Goal: Task Accomplishment & Management: Complete application form

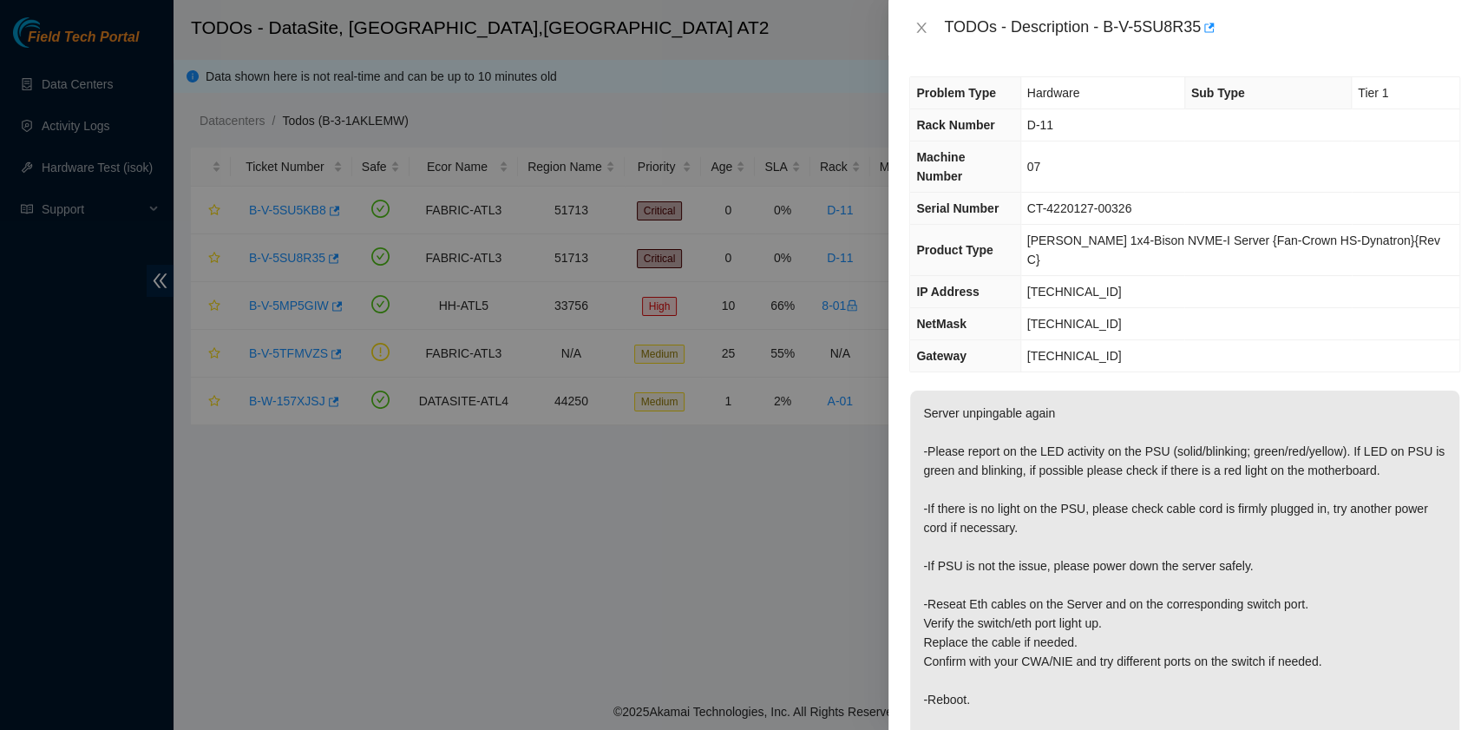
click at [15, 369] on div at bounding box center [740, 365] width 1481 height 730
click at [16, 370] on div at bounding box center [740, 365] width 1481 height 730
click at [926, 27] on icon "close" at bounding box center [921, 28] width 14 height 14
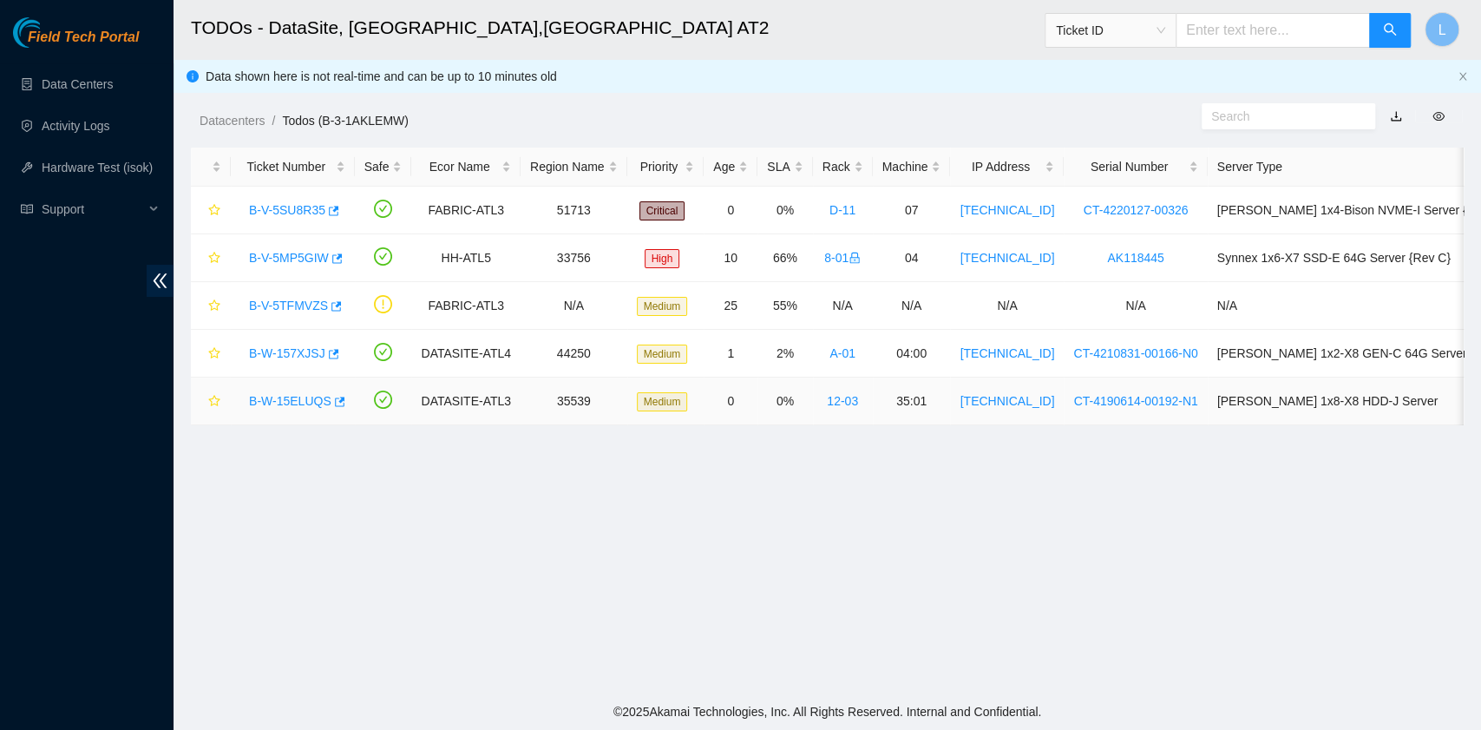
click at [292, 395] on link "B-W-15ELUQS" at bounding box center [290, 401] width 82 height 14
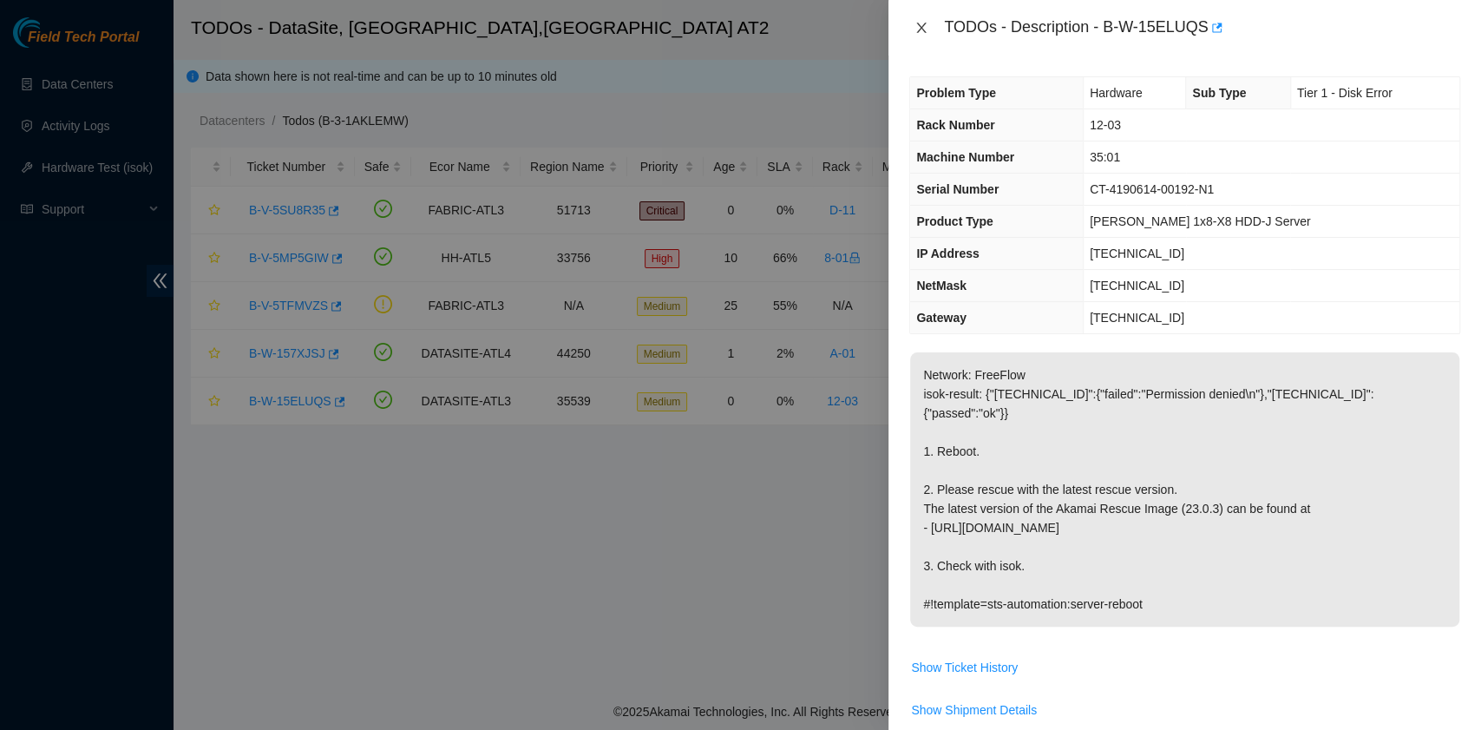
click at [921, 28] on icon "close" at bounding box center [922, 28] width 10 height 10
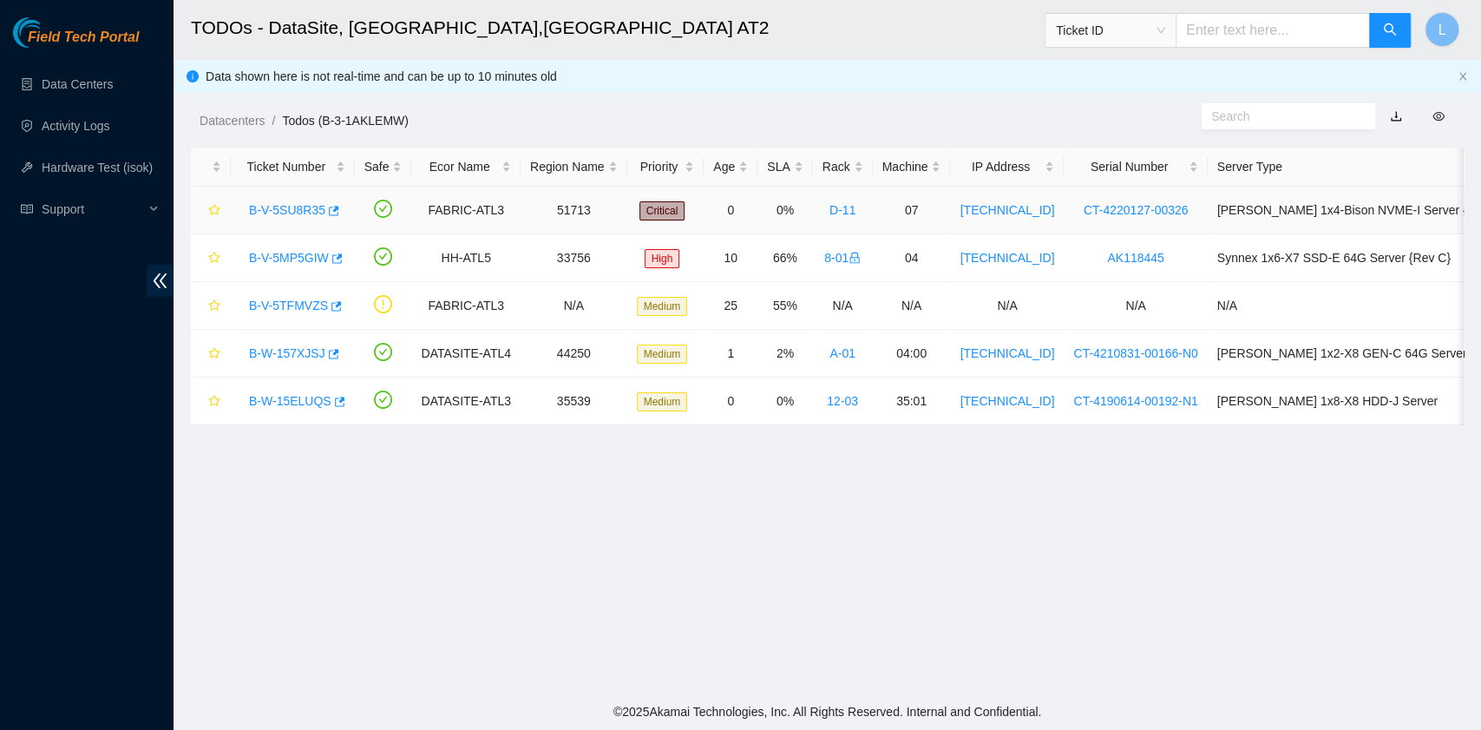
click at [288, 206] on link "B-V-5SU8R35" at bounding box center [287, 210] width 76 height 14
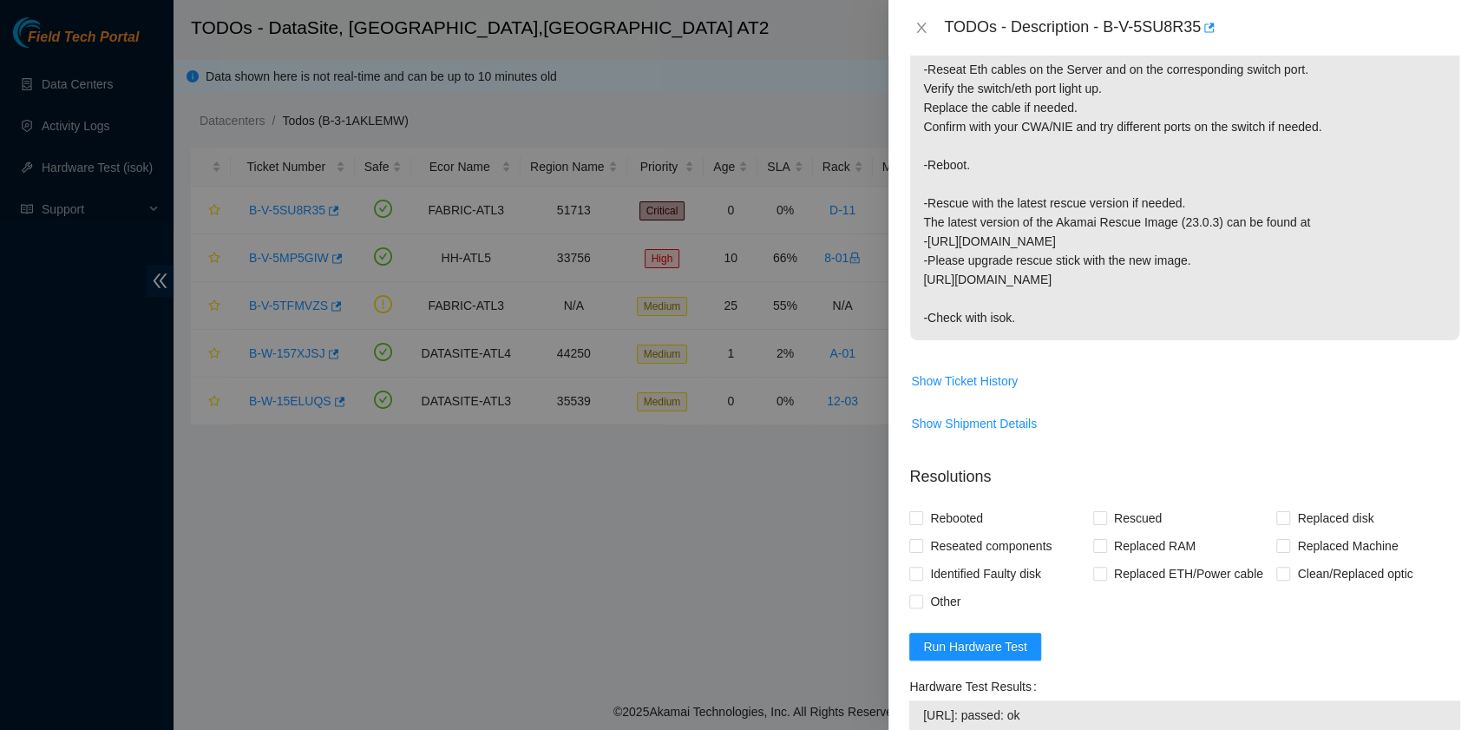
scroll to position [578, 0]
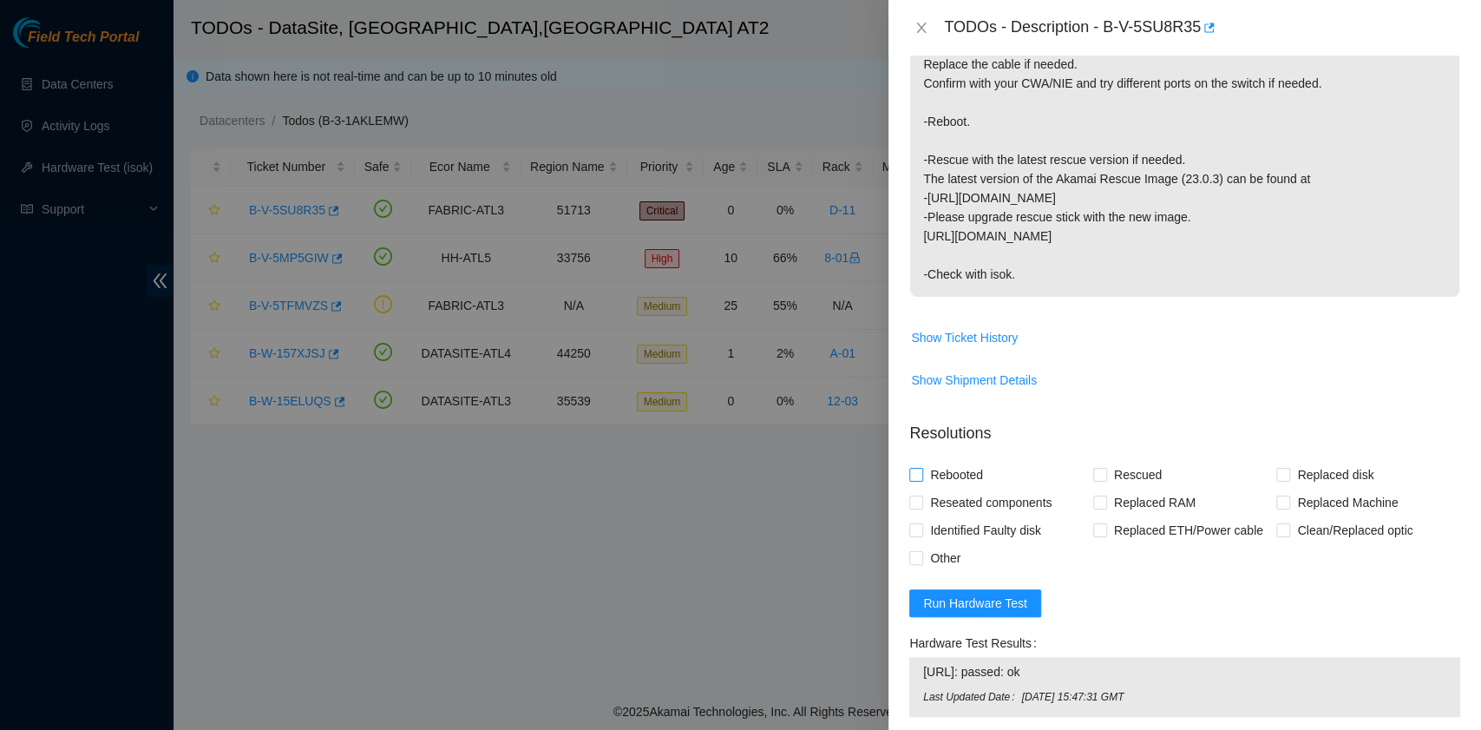
click at [975, 461] on span "Rebooted" at bounding box center [956, 475] width 67 height 28
click at [921, 468] on input "Rebooted" at bounding box center [915, 474] width 12 height 12
checkbox input "true"
click at [1098, 468] on input "Rescued" at bounding box center [1099, 474] width 12 height 12
checkbox input "true"
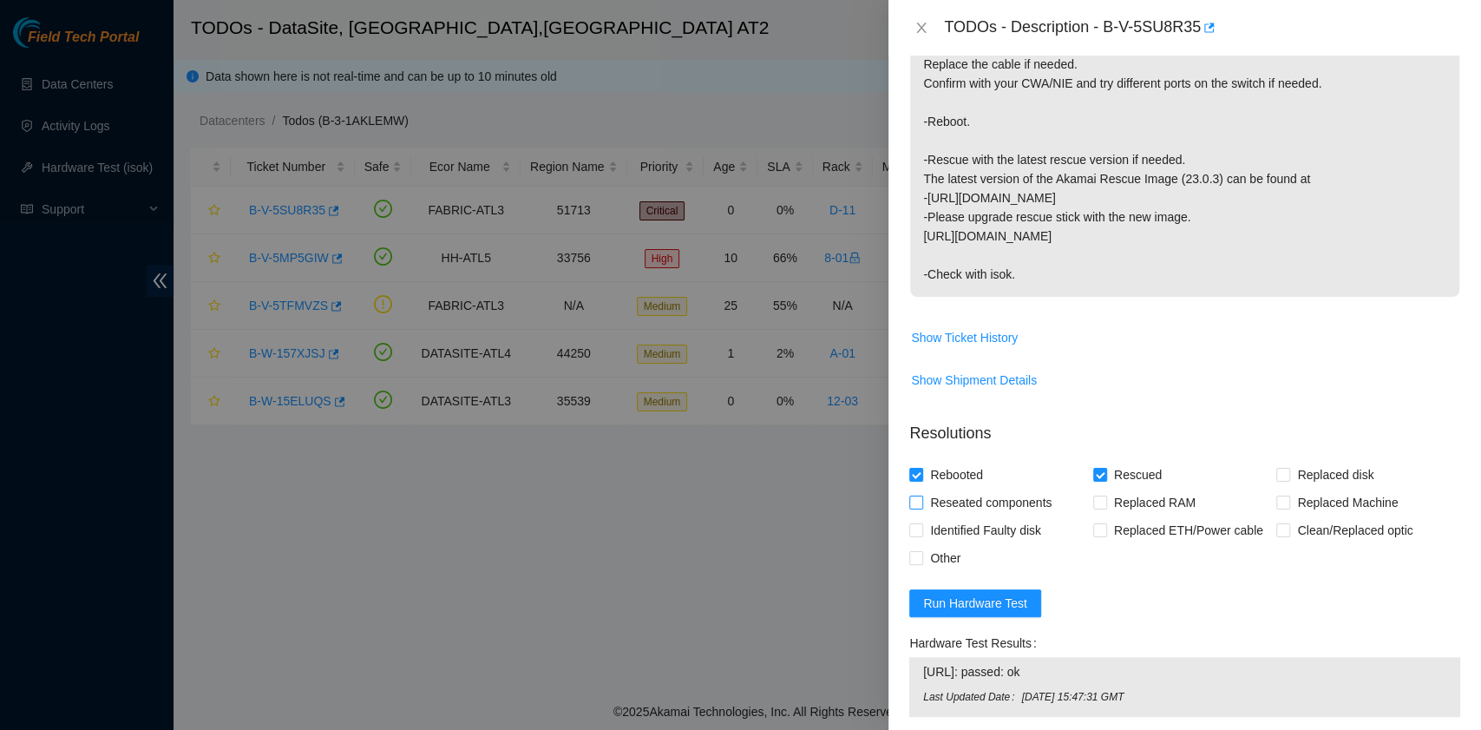
click at [1050, 488] on span "Reseated components" at bounding box center [990, 502] width 135 height 28
click at [921, 495] on input "Reseated components" at bounding box center [915, 501] width 12 height 12
checkbox input "true"
click at [940, 544] on span "Other" at bounding box center [945, 558] width 44 height 28
click at [921, 551] on input "Other" at bounding box center [915, 557] width 12 height 12
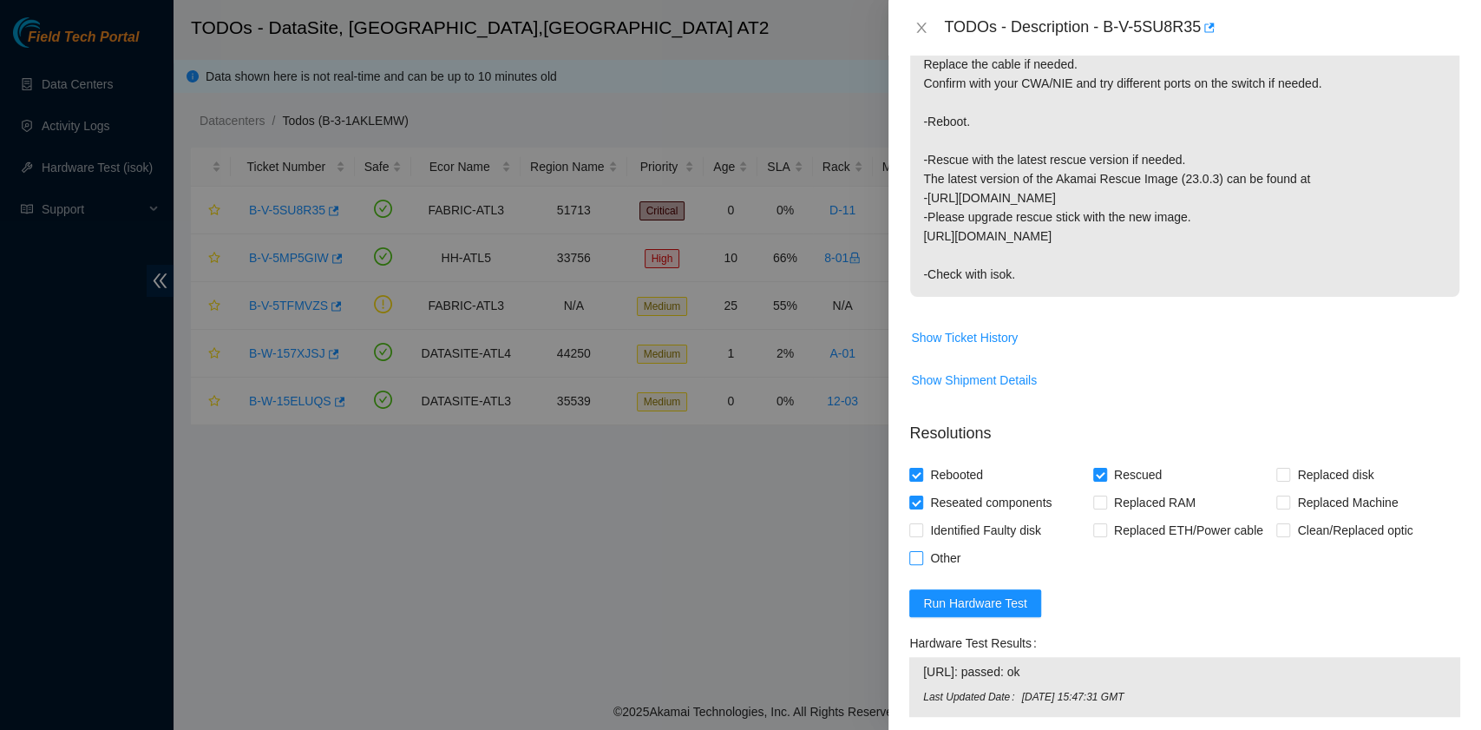
checkbox input "true"
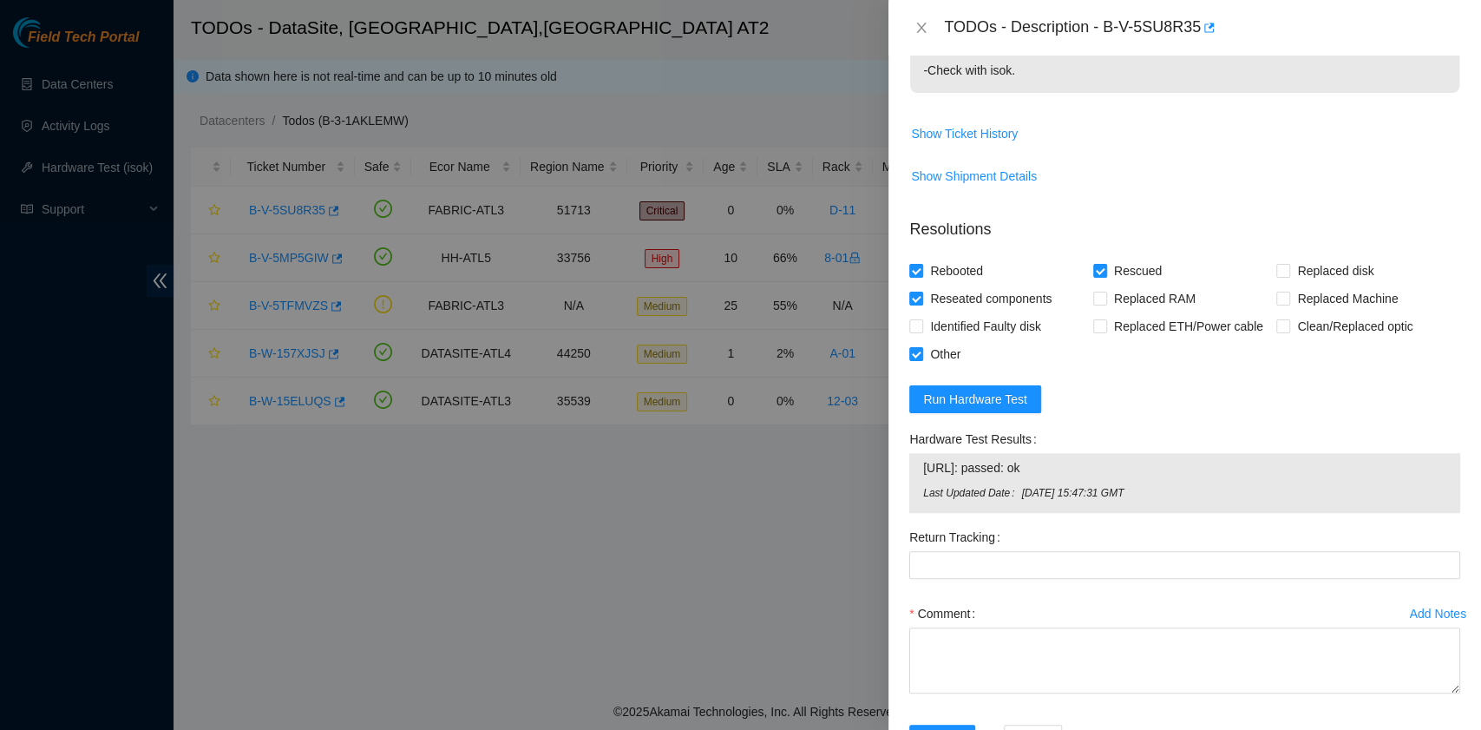
scroll to position [804, 0]
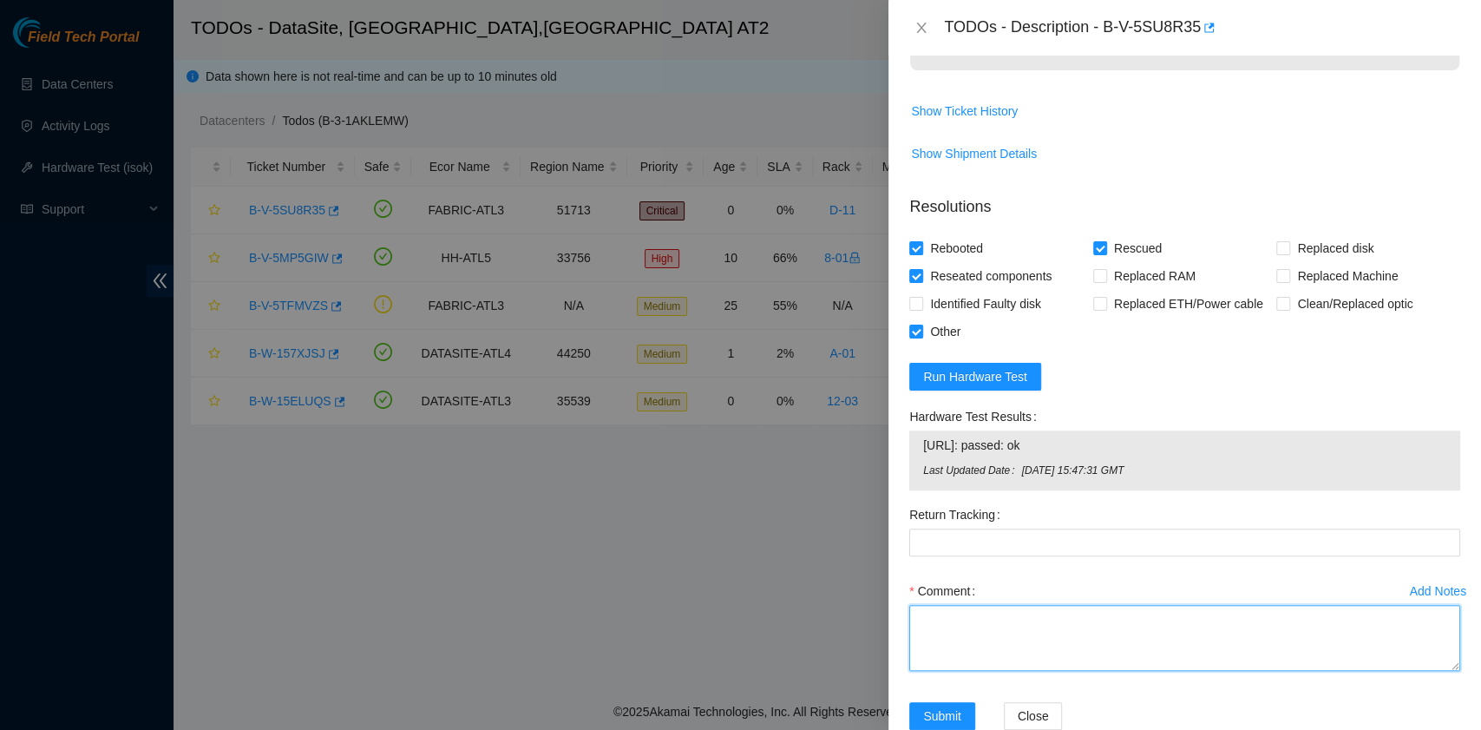
click at [1014, 605] on textarea "Comment" at bounding box center [1184, 638] width 551 height 66
paste textarea "B-V-5SU5KB8 rack# D-11 machine# 17 First rescue failed due, on the screen showe…"
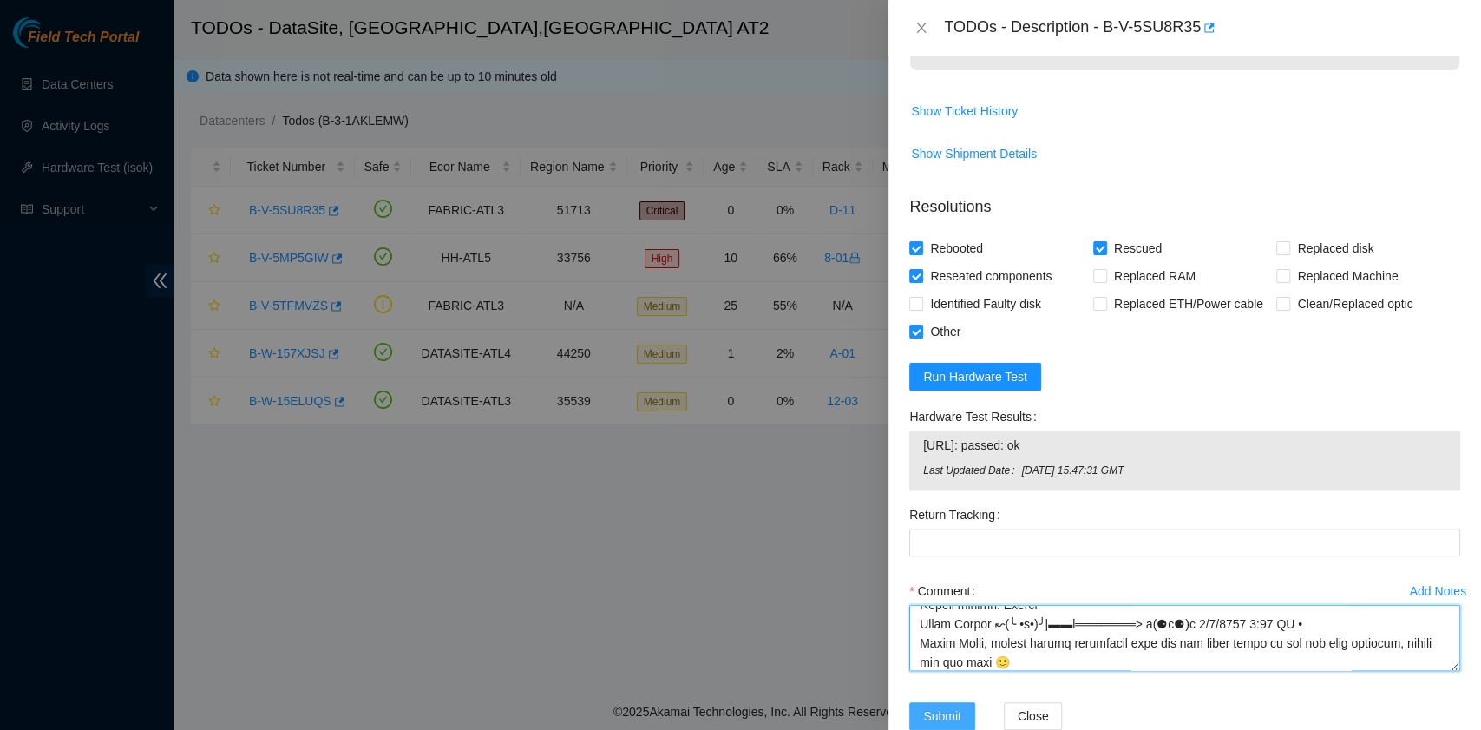
type textarea "B-V-5SU5KB8 rack# D-11 machine# 17 First rescue failed due, on the screen showe…"
click at [954, 706] on span "Submit" at bounding box center [942, 715] width 38 height 19
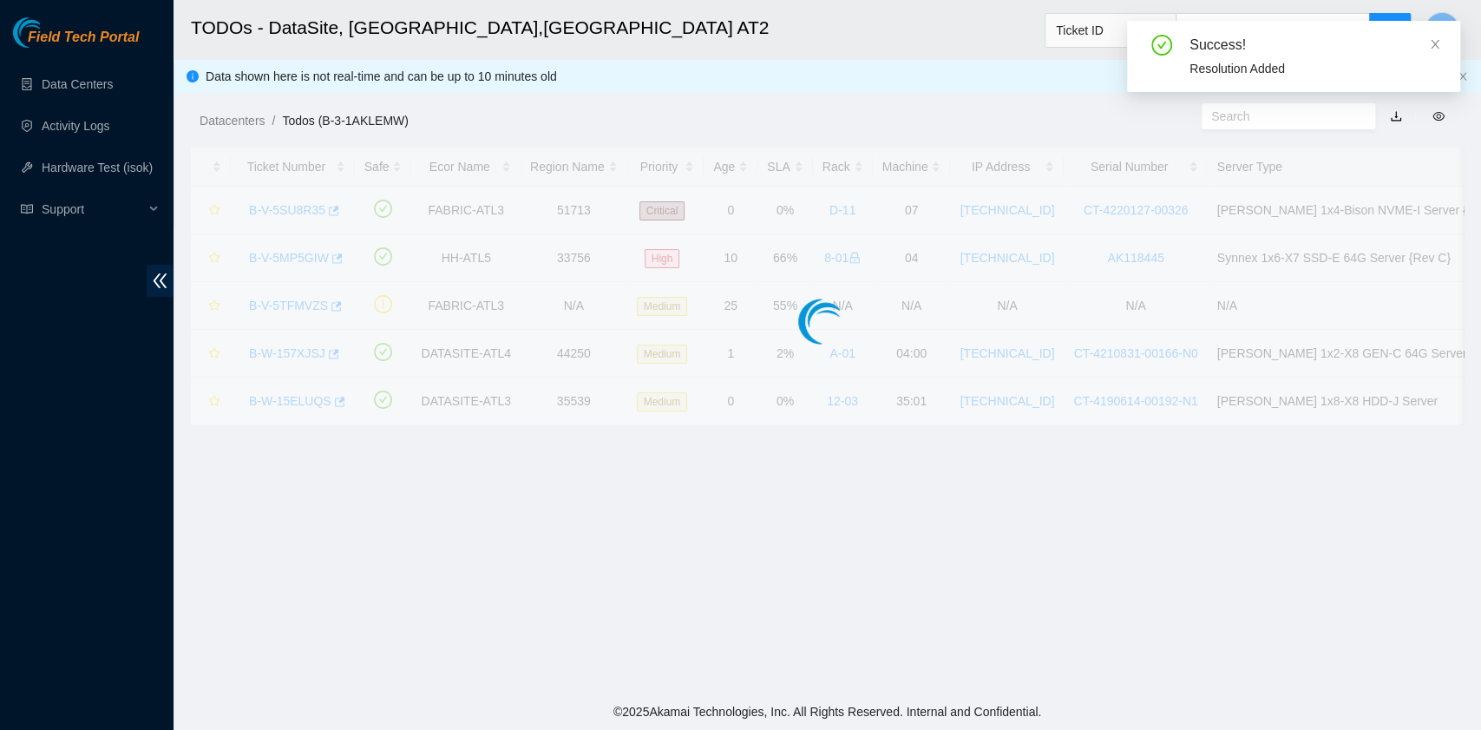
scroll to position [390, 0]
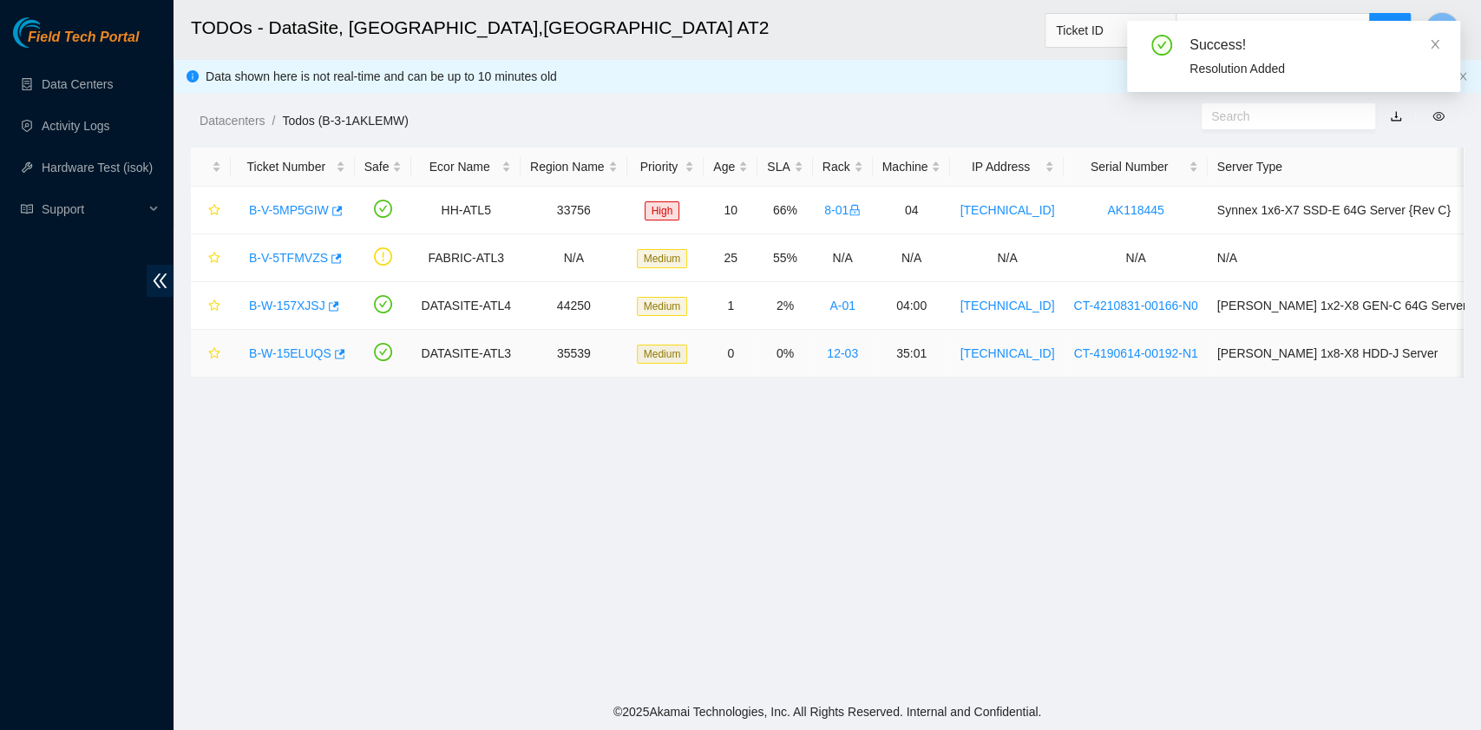
click at [299, 357] on link "B-W-15ELUQS" at bounding box center [290, 353] width 82 height 14
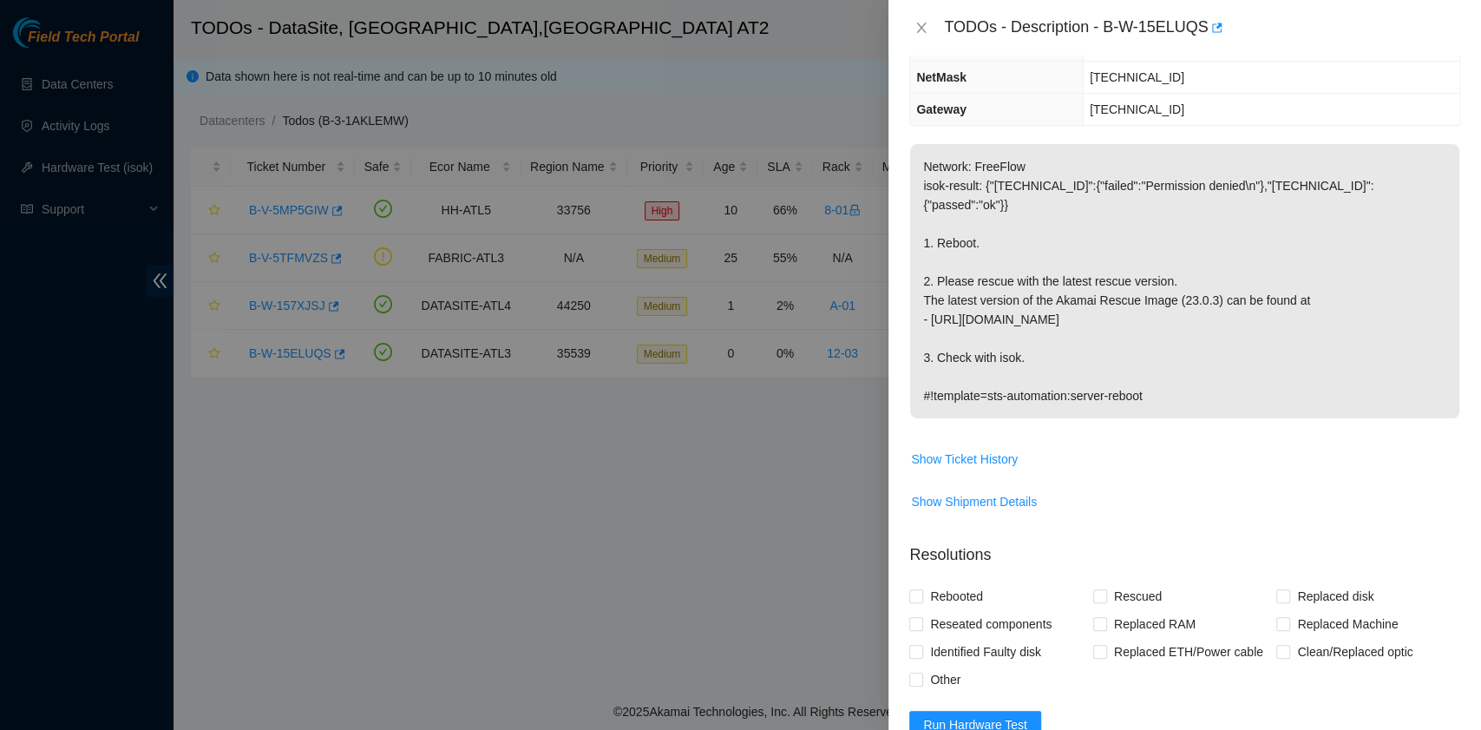
scroll to position [347, 0]
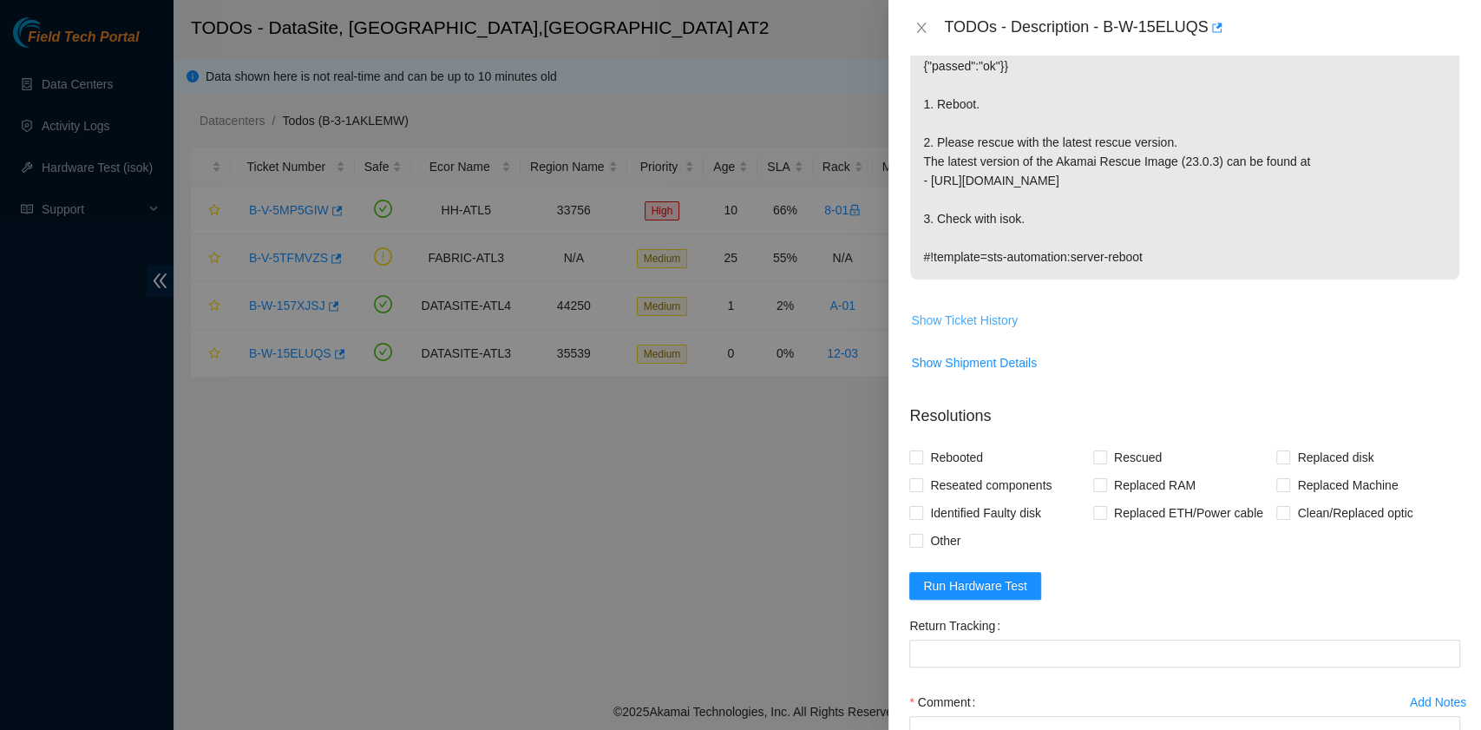
click at [969, 311] on span "Show Ticket History" at bounding box center [964, 320] width 107 height 19
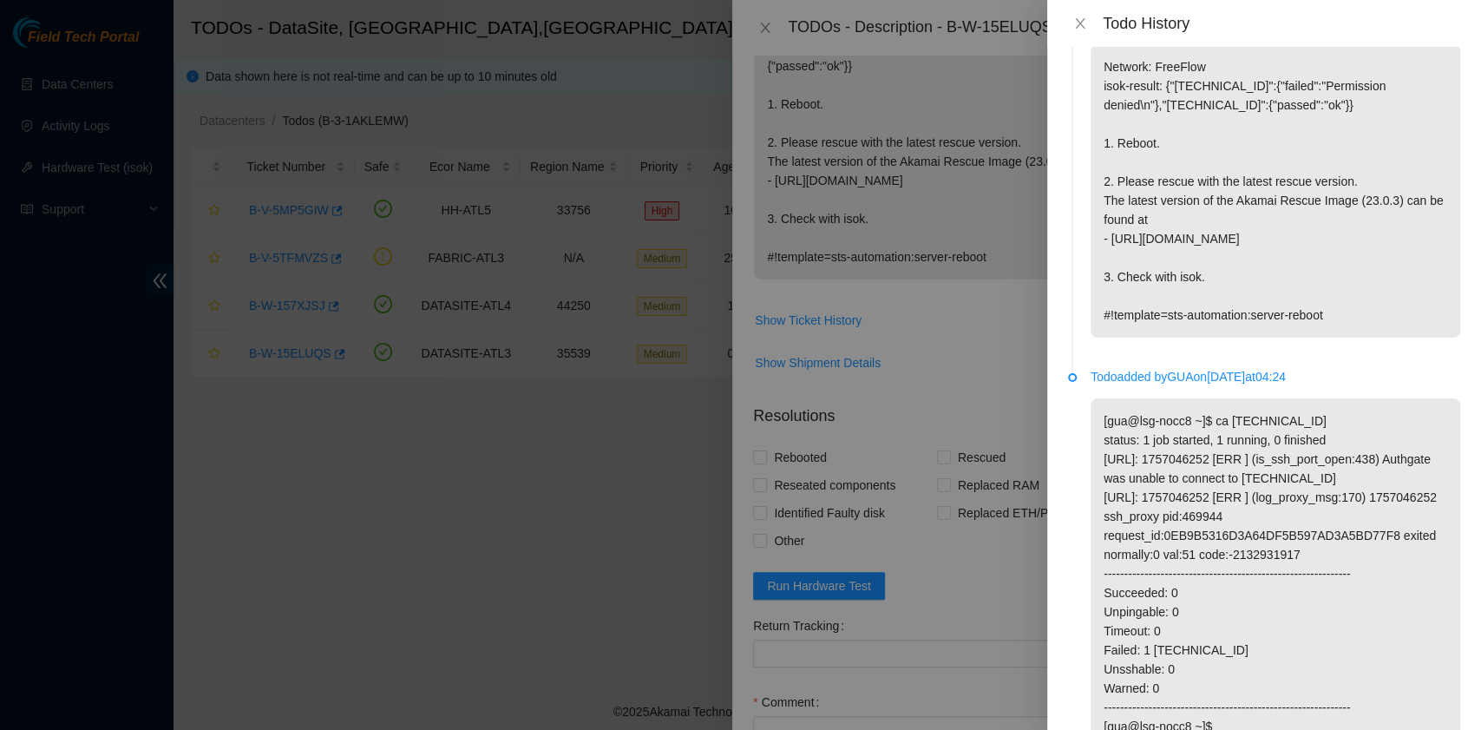
scroll to position [0, 0]
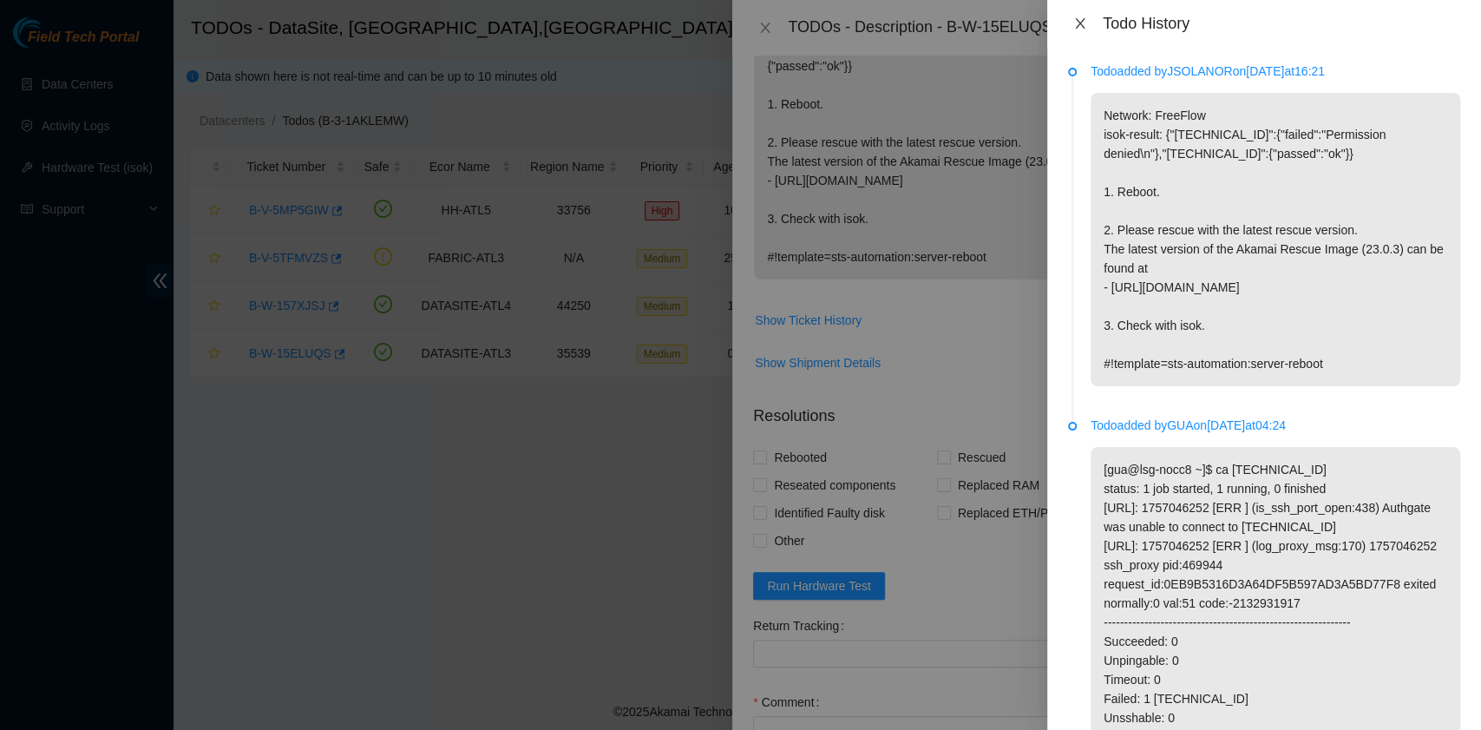
click at [1081, 21] on icon "close" at bounding box center [1080, 23] width 10 height 10
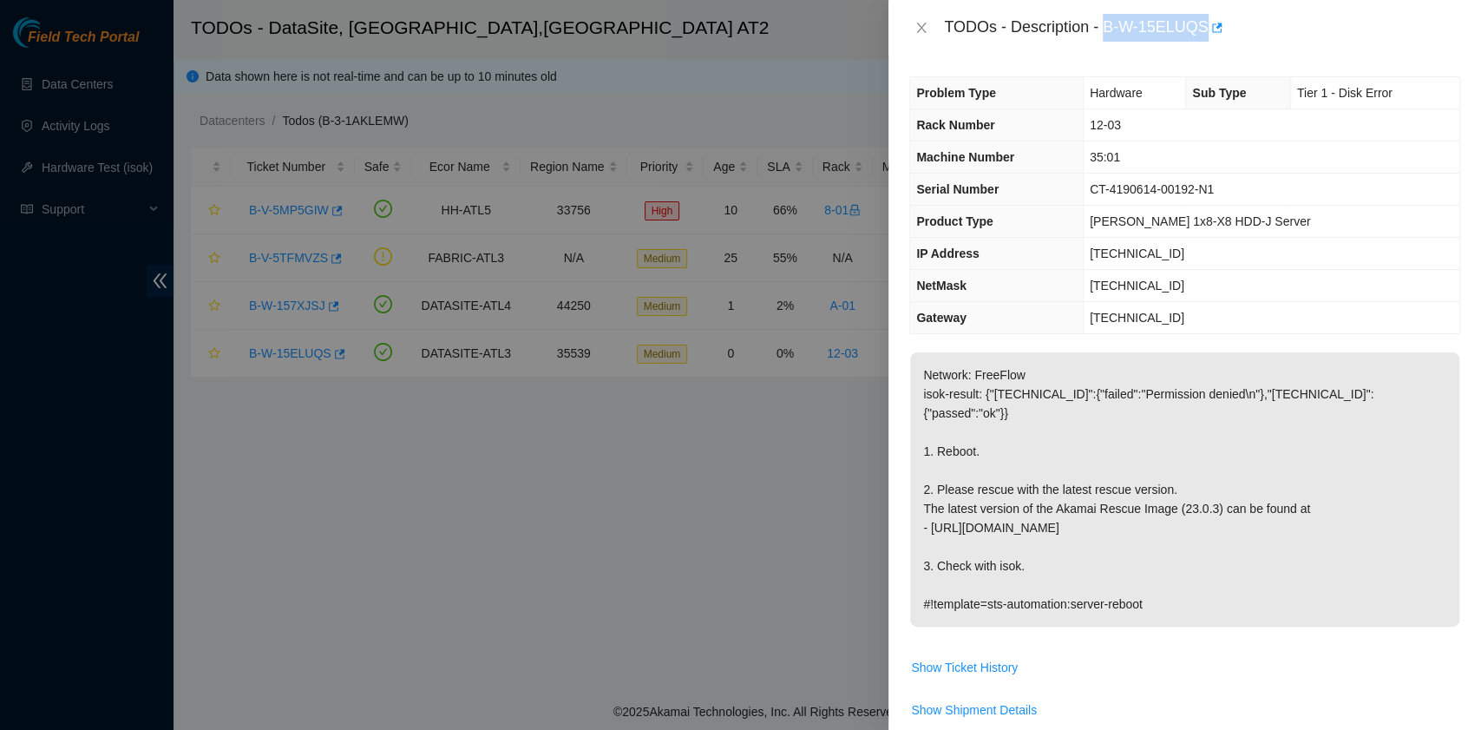
drag, startPoint x: 1109, startPoint y: 27, endPoint x: 1202, endPoint y: 24, distance: 92.9
click at [1202, 24] on div "TODOs - Description - B-W-15ELUQS" at bounding box center [1202, 28] width 516 height 28
click at [1186, 108] on th "Sub Type" at bounding box center [1238, 93] width 104 height 32
drag, startPoint x: 1109, startPoint y: 29, endPoint x: 1203, endPoint y: 28, distance: 94.6
click at [1203, 28] on div "TODOs - Description - B-W-15ELUQS" at bounding box center [1202, 28] width 516 height 28
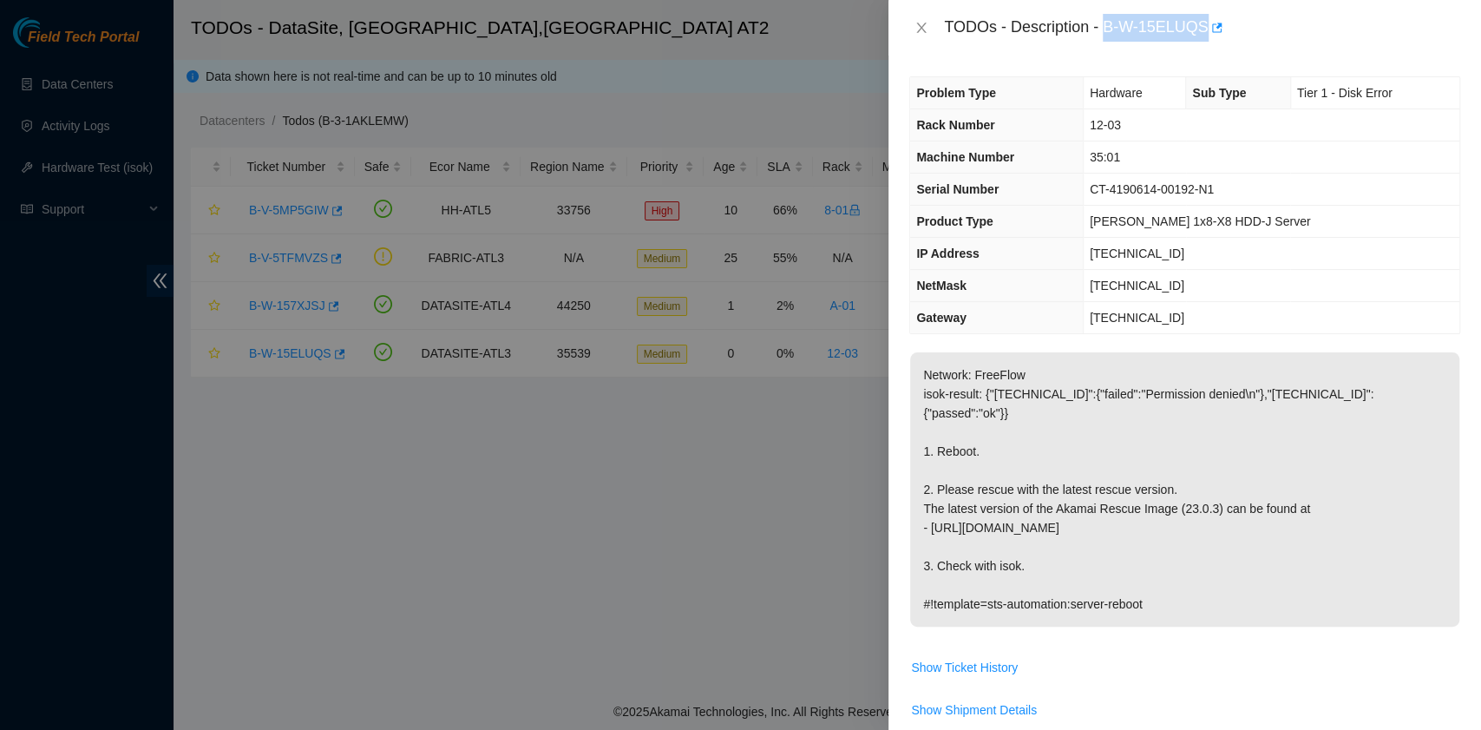
copy div "B-W-15ELUQS"
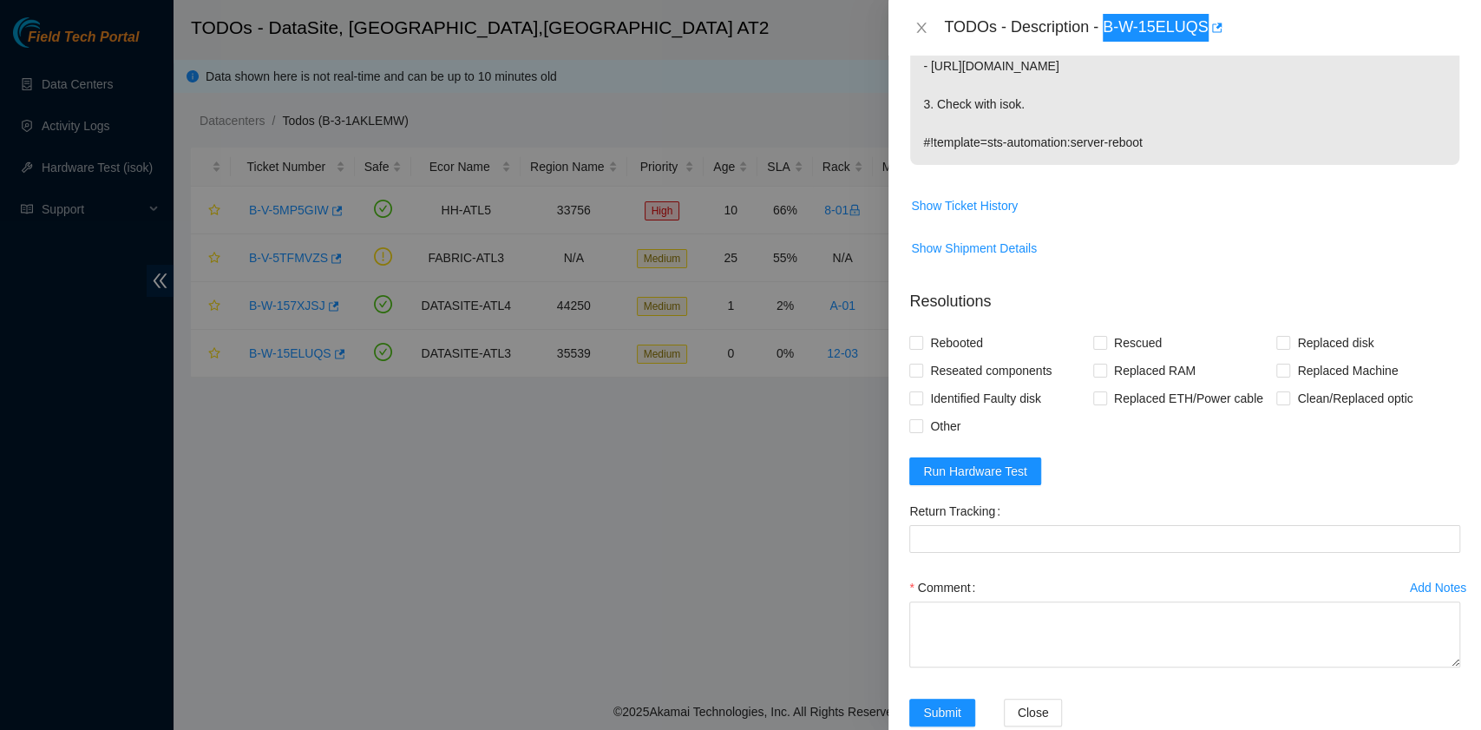
scroll to position [462, 0]
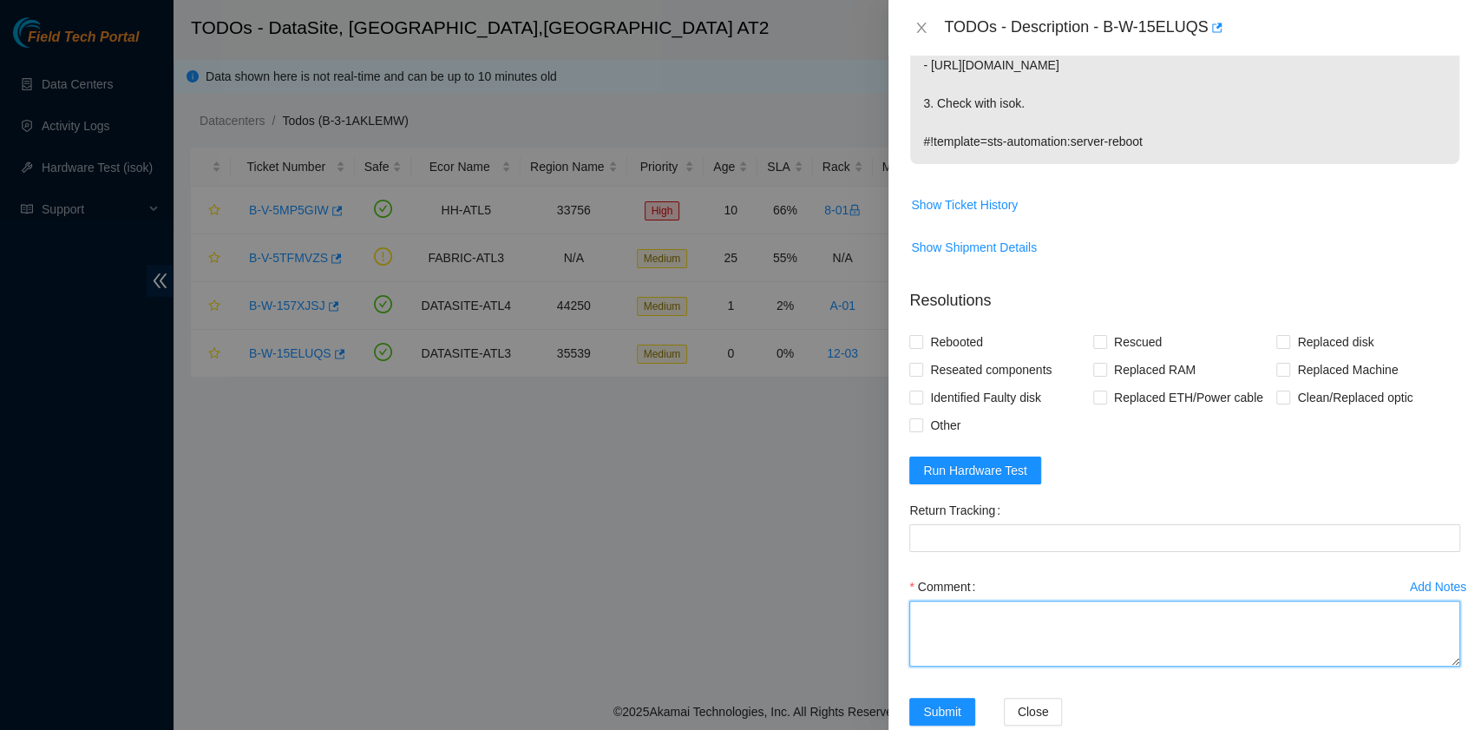
click at [1038, 600] on textarea "Comment" at bounding box center [1184, 633] width 551 height 66
paste textarea "B-W-15ELUQS rack# 12-03 machine# 35:01 Rebooted. Rescued."
type textarea "B-W-15ELUQS rack# 12-03 machine# 35:01 Rebooted. Rescued."
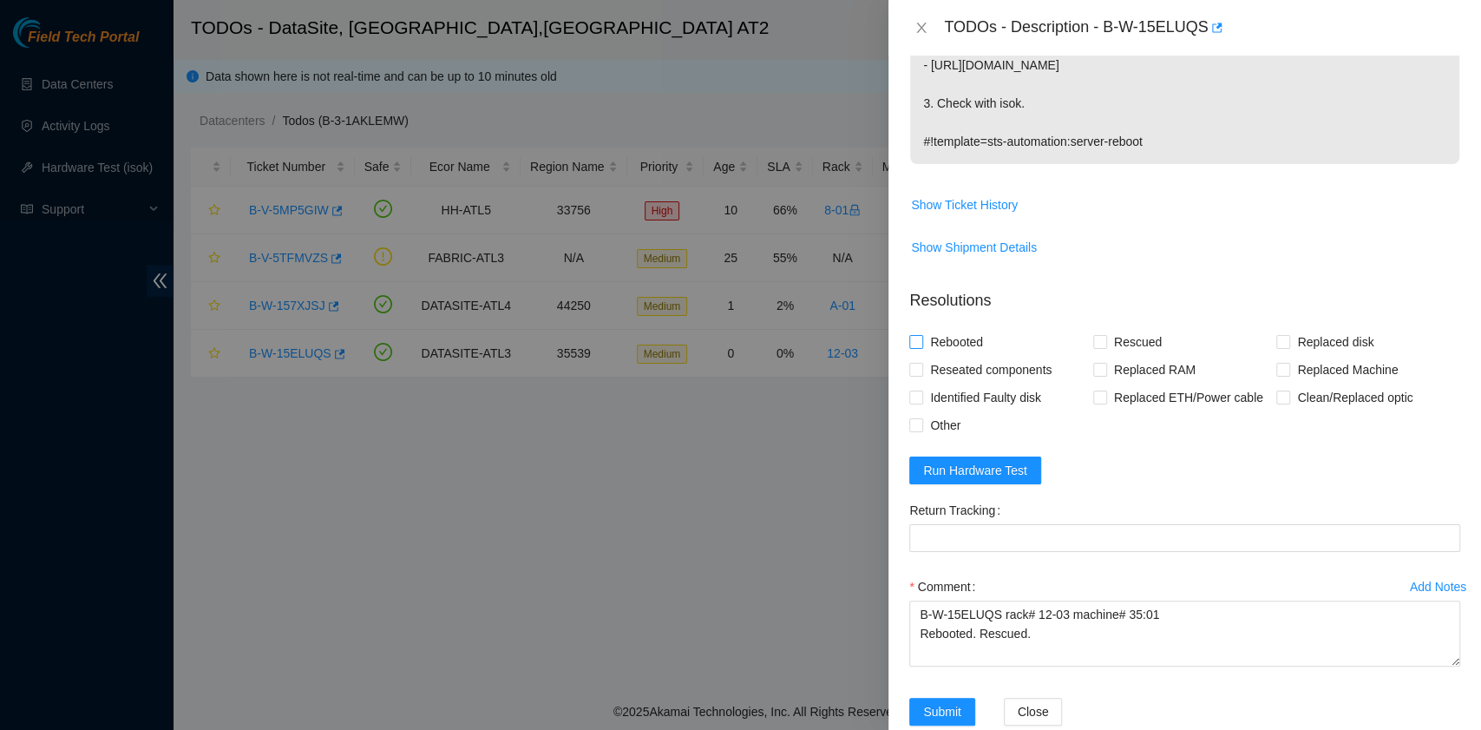
click at [954, 328] on span "Rebooted" at bounding box center [956, 342] width 67 height 28
click at [921, 335] on input "Rebooted" at bounding box center [915, 341] width 12 height 12
checkbox input "true"
click at [1093, 335] on input "Rescued" at bounding box center [1099, 341] width 12 height 12
checkbox input "true"
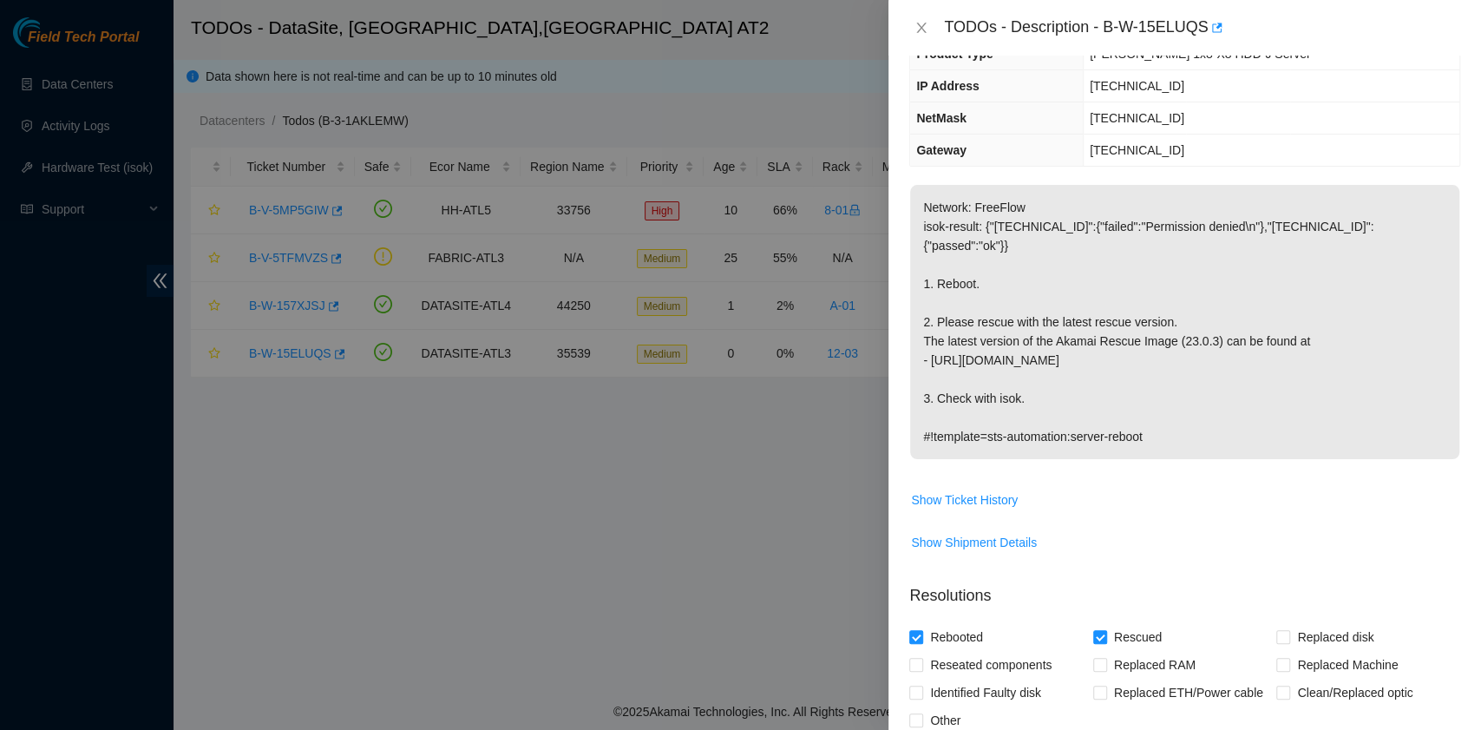
scroll to position [115, 0]
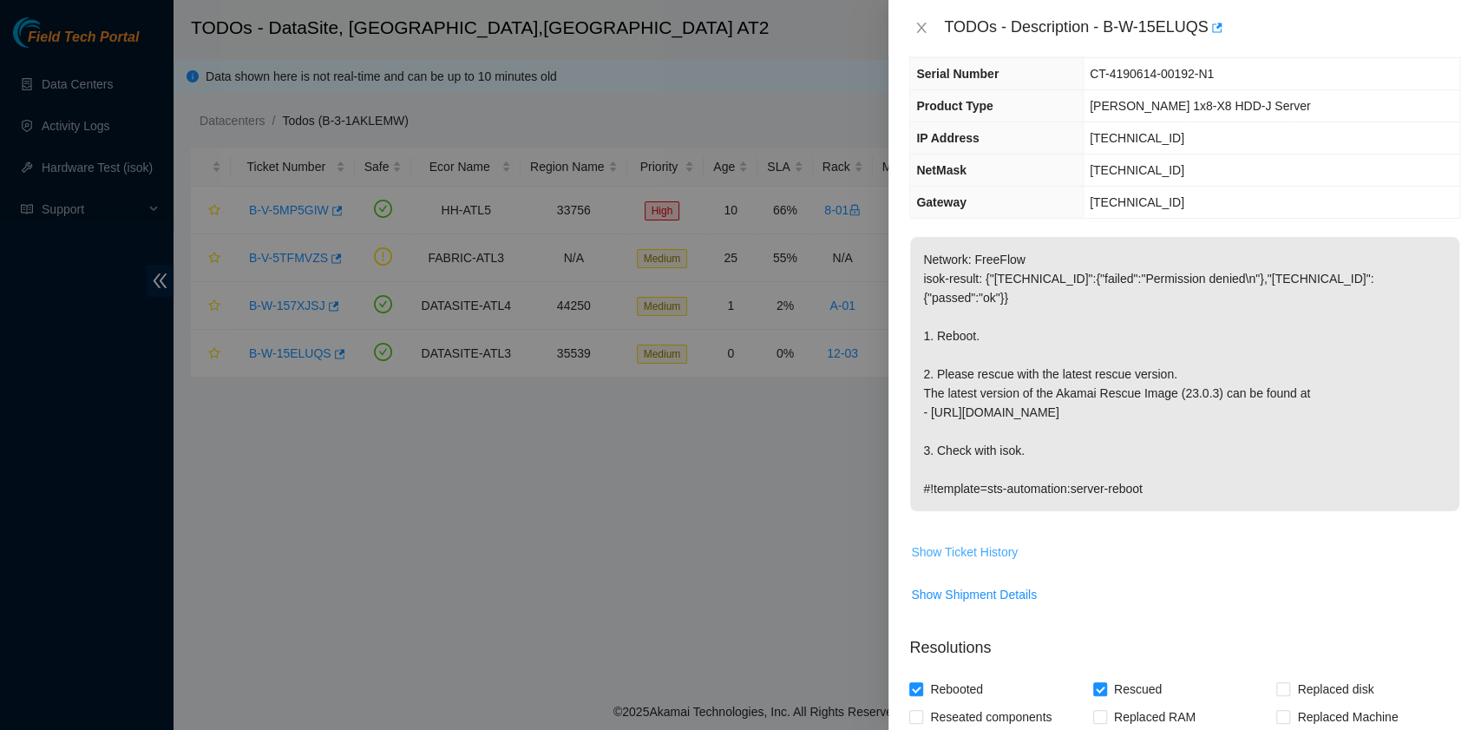
click at [967, 542] on span "Show Ticket History" at bounding box center [964, 551] width 107 height 19
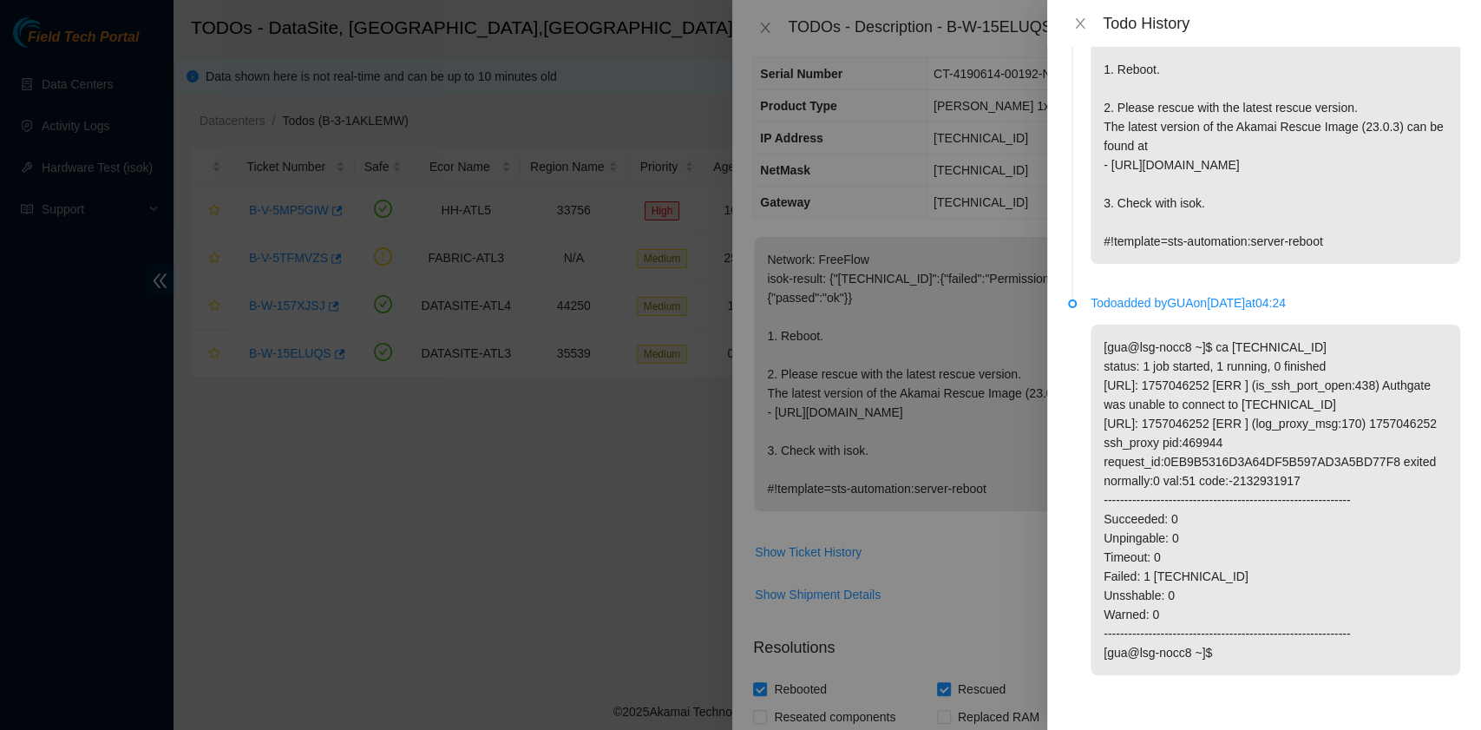
scroll to position [123, 0]
click at [1083, 21] on icon "close" at bounding box center [1080, 23] width 14 height 14
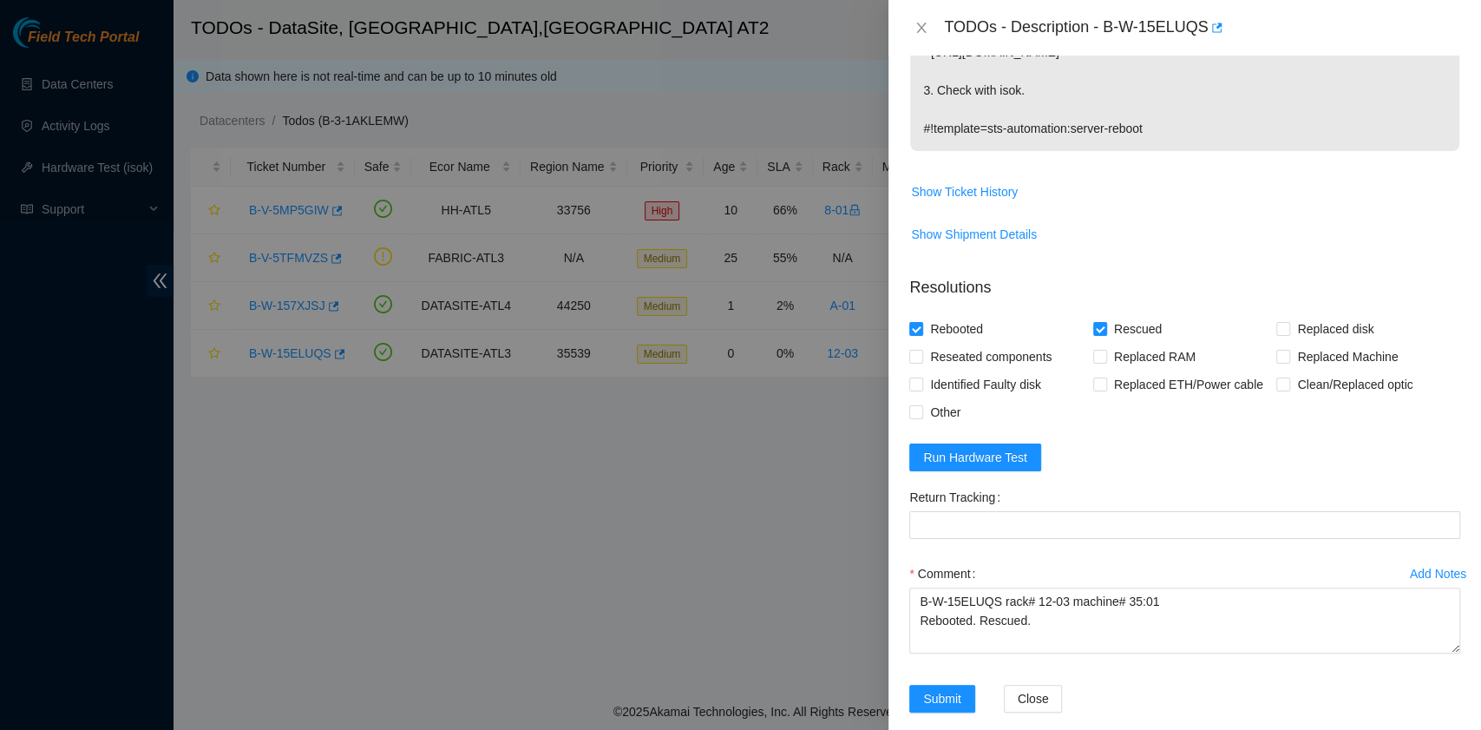
scroll to position [477, 0]
click at [1015, 446] on span "Run Hardware Test" at bounding box center [975, 455] width 104 height 19
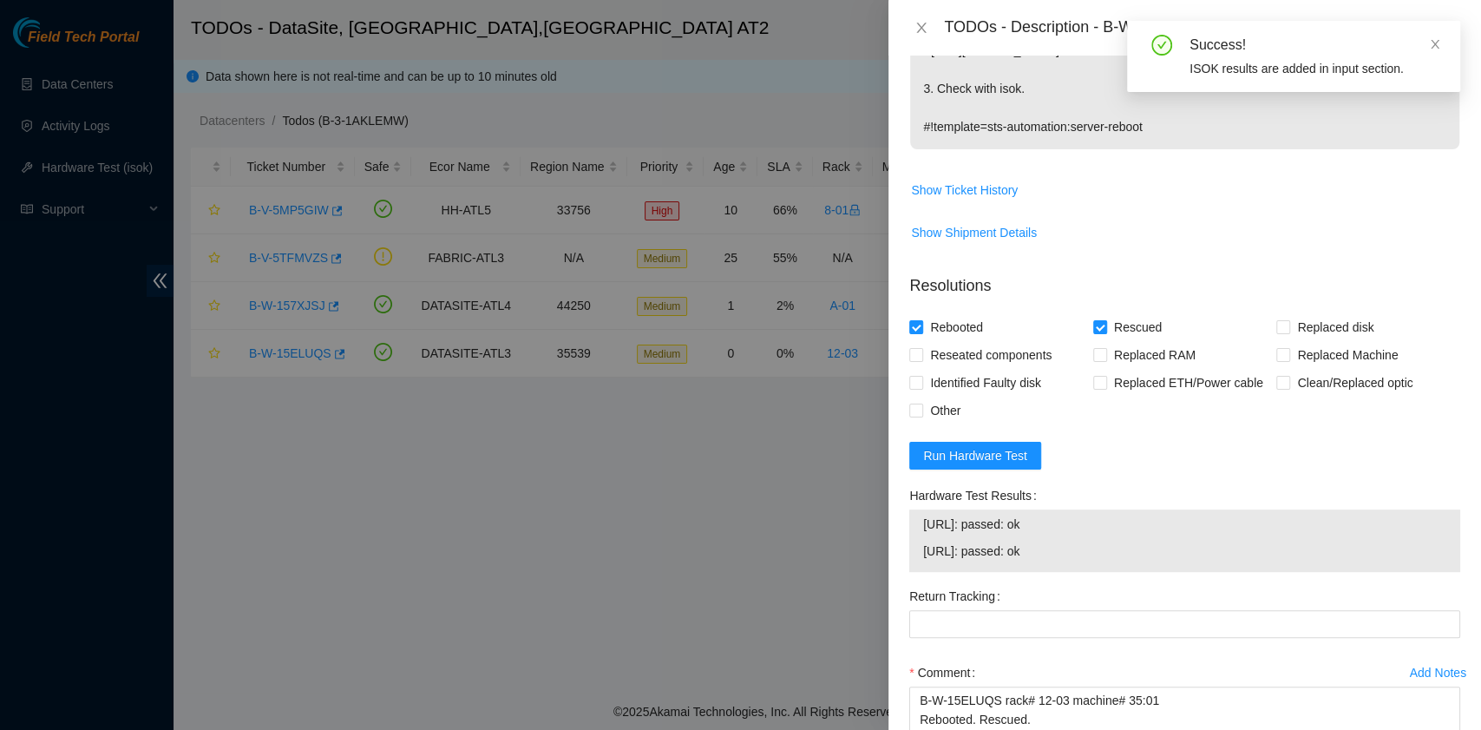
drag, startPoint x: 1065, startPoint y: 539, endPoint x: 916, endPoint y: 518, distance: 150.7
click at [916, 518] on div "23.11.230.180: passed: ok 23.11.230.181: passed: ok" at bounding box center [1184, 540] width 551 height 62
copy tbody "23.11.230.180: passed: ok 23.11.230.181: passed: ok"
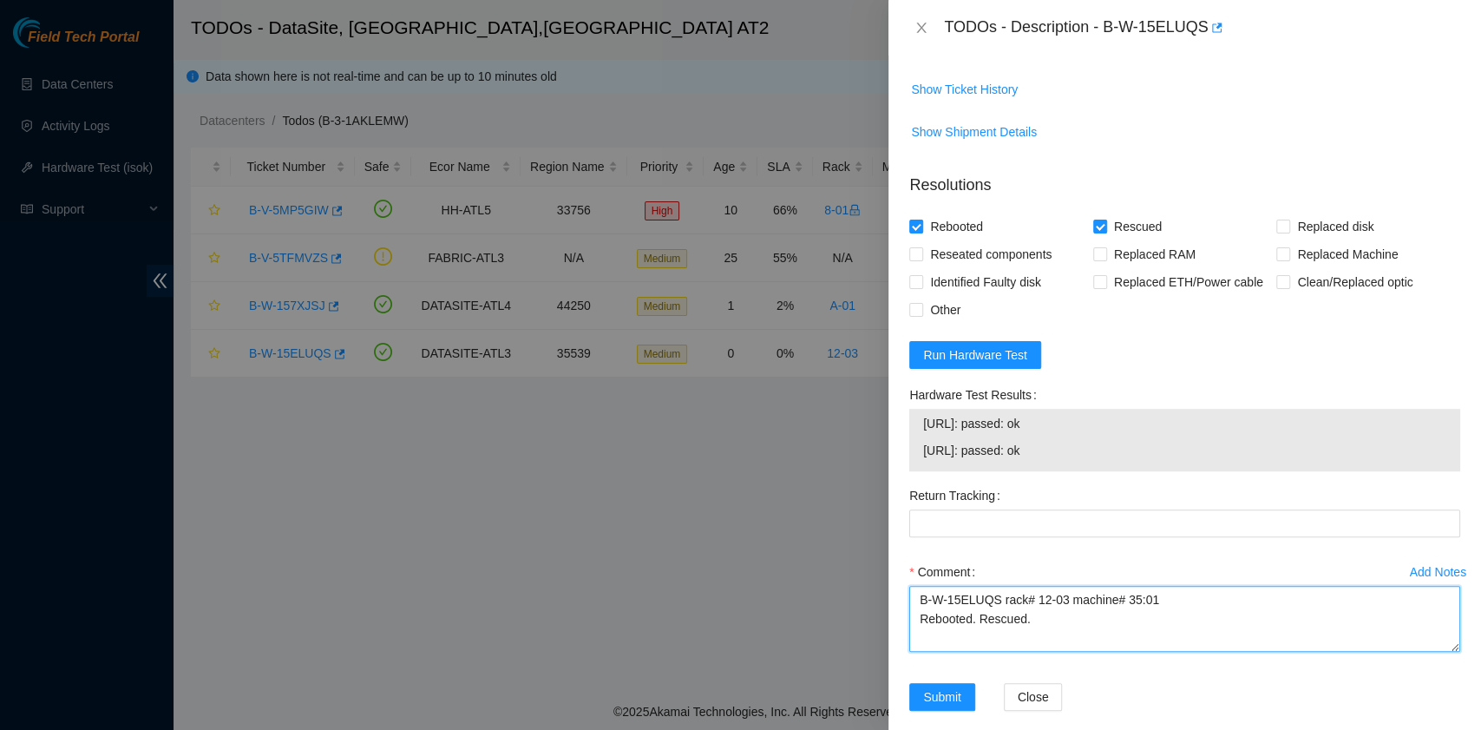
click at [972, 618] on textarea "B-W-15ELUQS rack# 12-03 machine# 35:01 Rebooted. Rescued." at bounding box center [1184, 619] width 551 height 66
paste textarea "23.11.230.180: passed: ok 23.11.230.181: passed: ok"
type textarea "B-W-15ELUQS rack# 12-03 machine# 35:01 Rebooted. Rescued. 23.11.230.180: passed…"
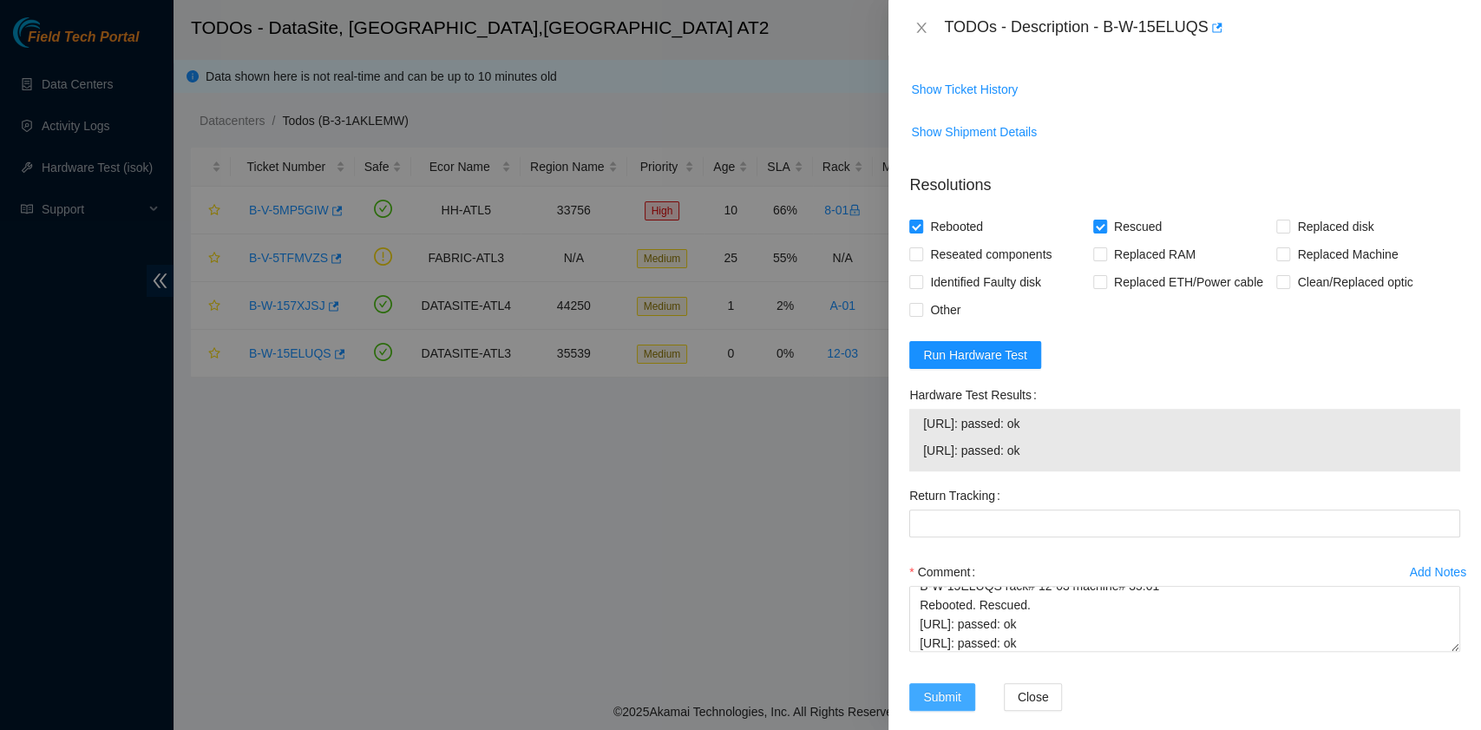
click at [942, 687] on span "Submit" at bounding box center [942, 696] width 38 height 19
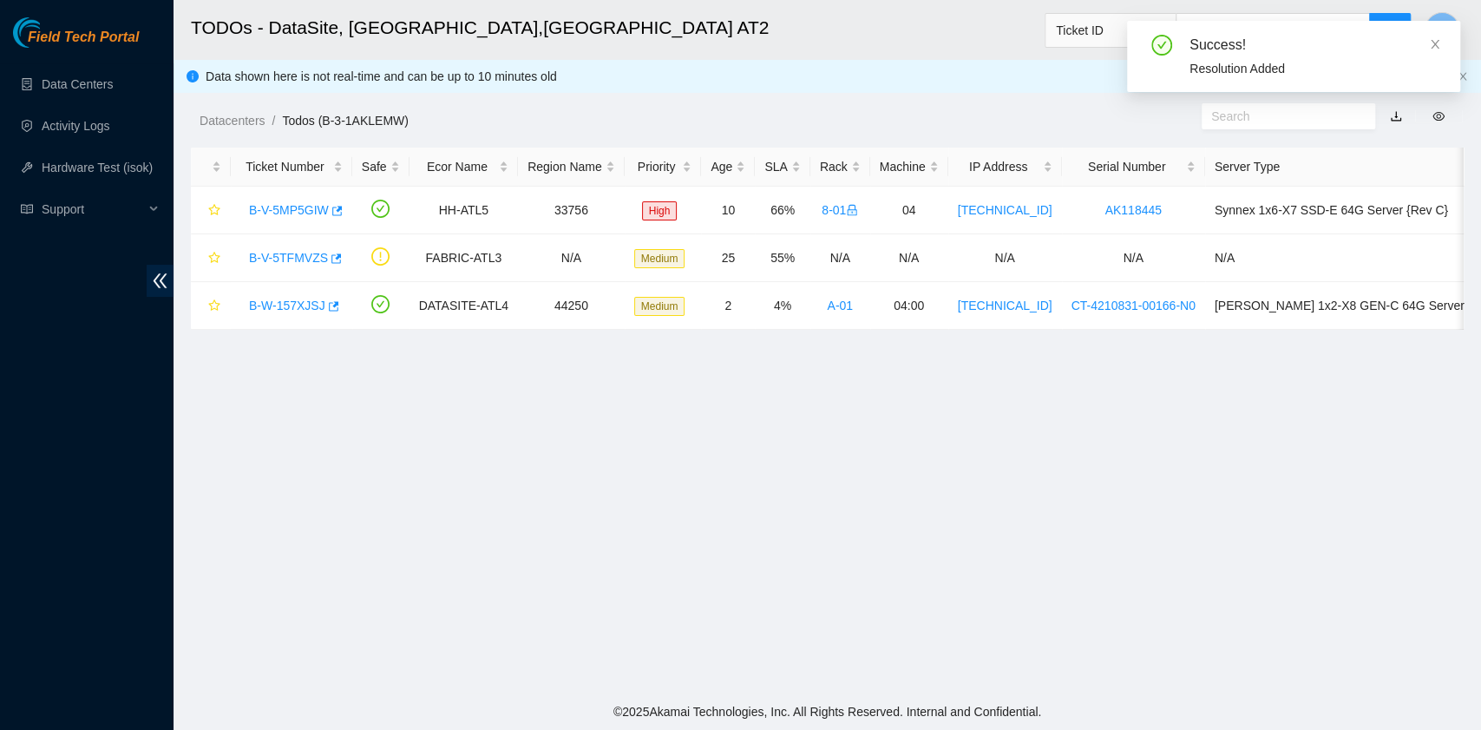
scroll to position [393, 0]
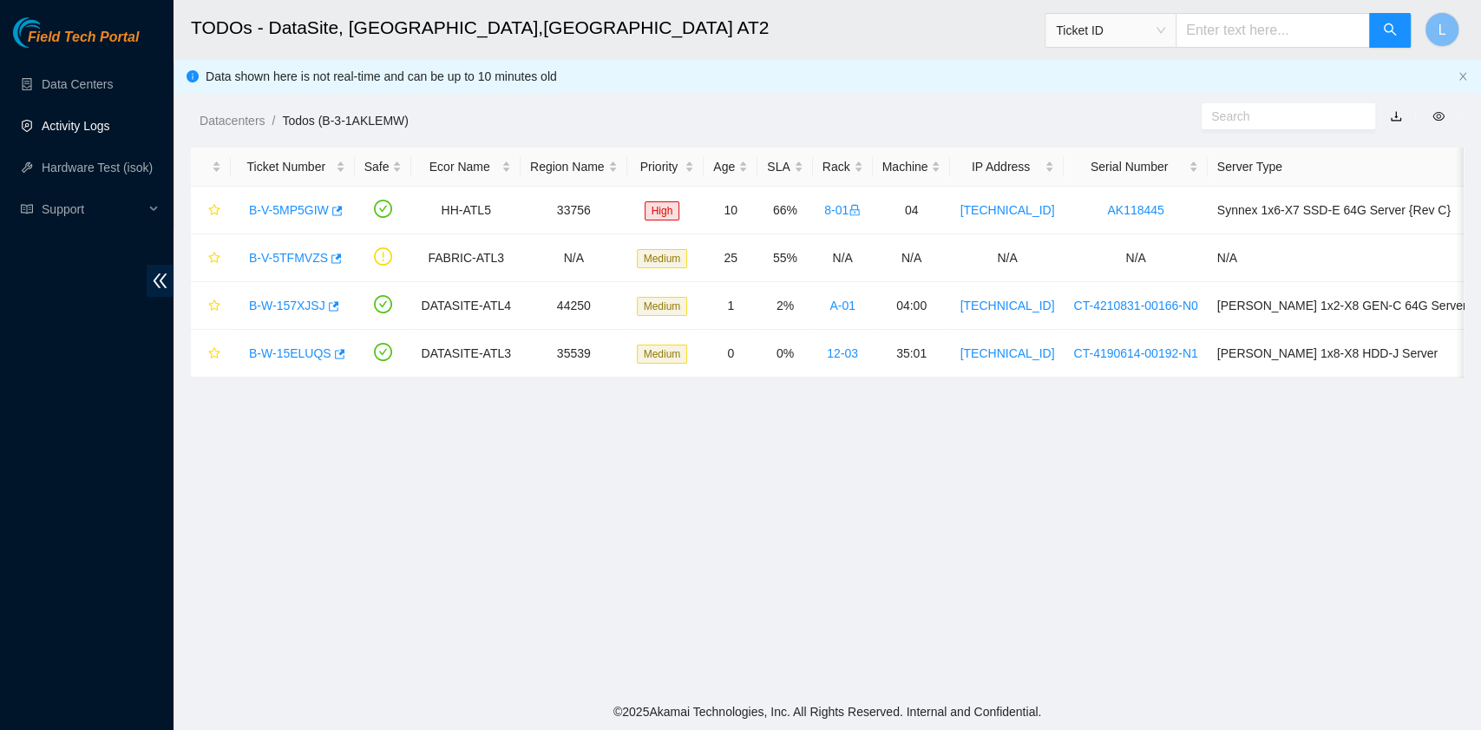
click at [95, 133] on link "Activity Logs" at bounding box center [76, 126] width 69 height 14
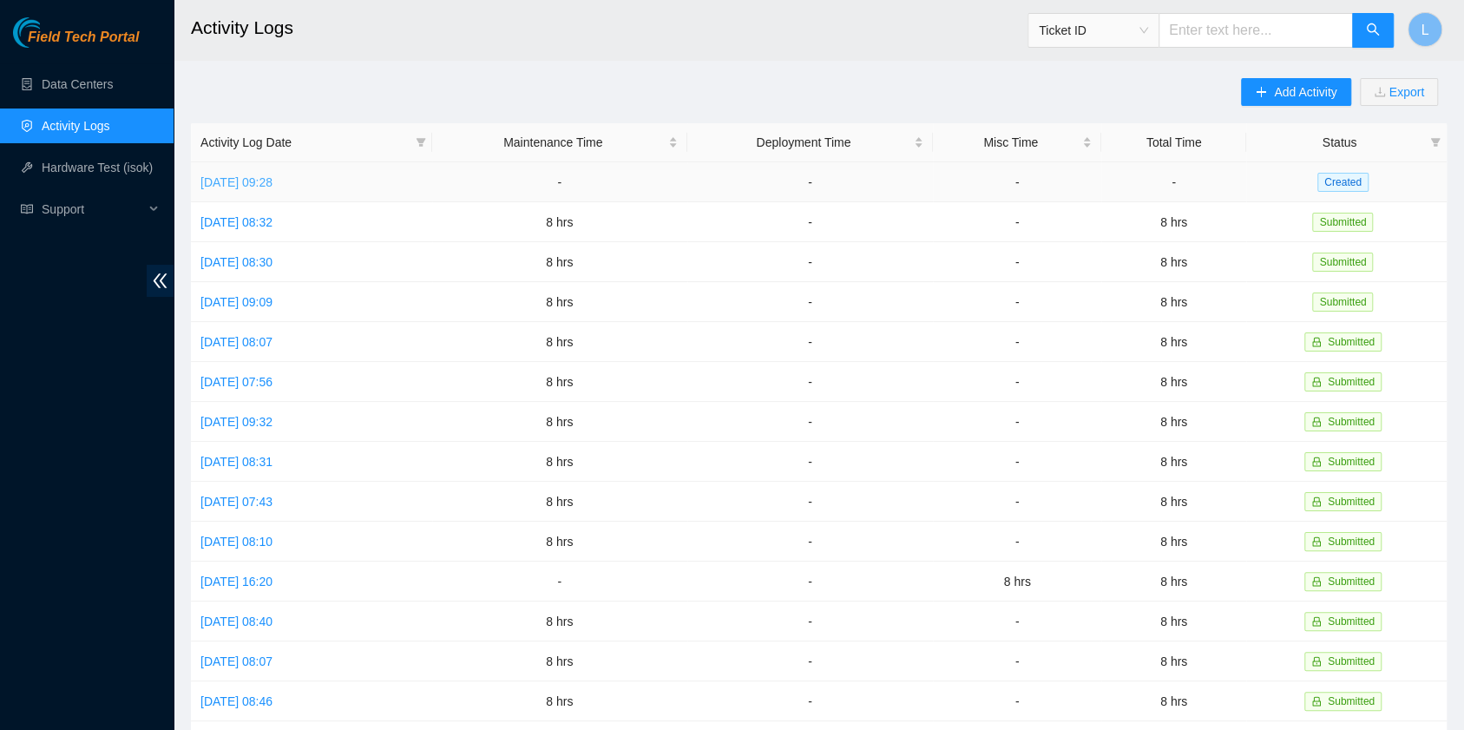
click at [239, 180] on link "Fri, 05 Sep 2025 09:28" at bounding box center [236, 182] width 72 height 14
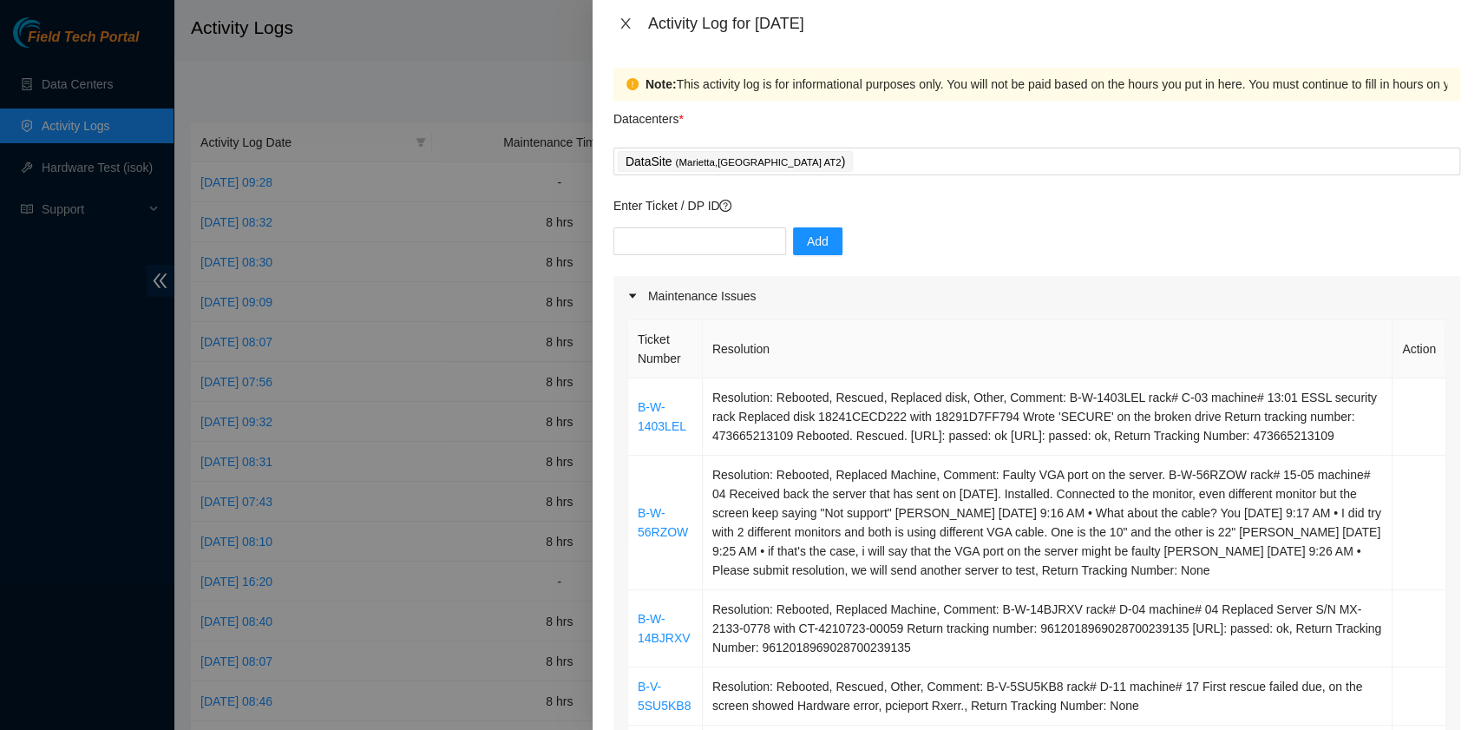
click at [629, 23] on icon "close" at bounding box center [626, 23] width 14 height 14
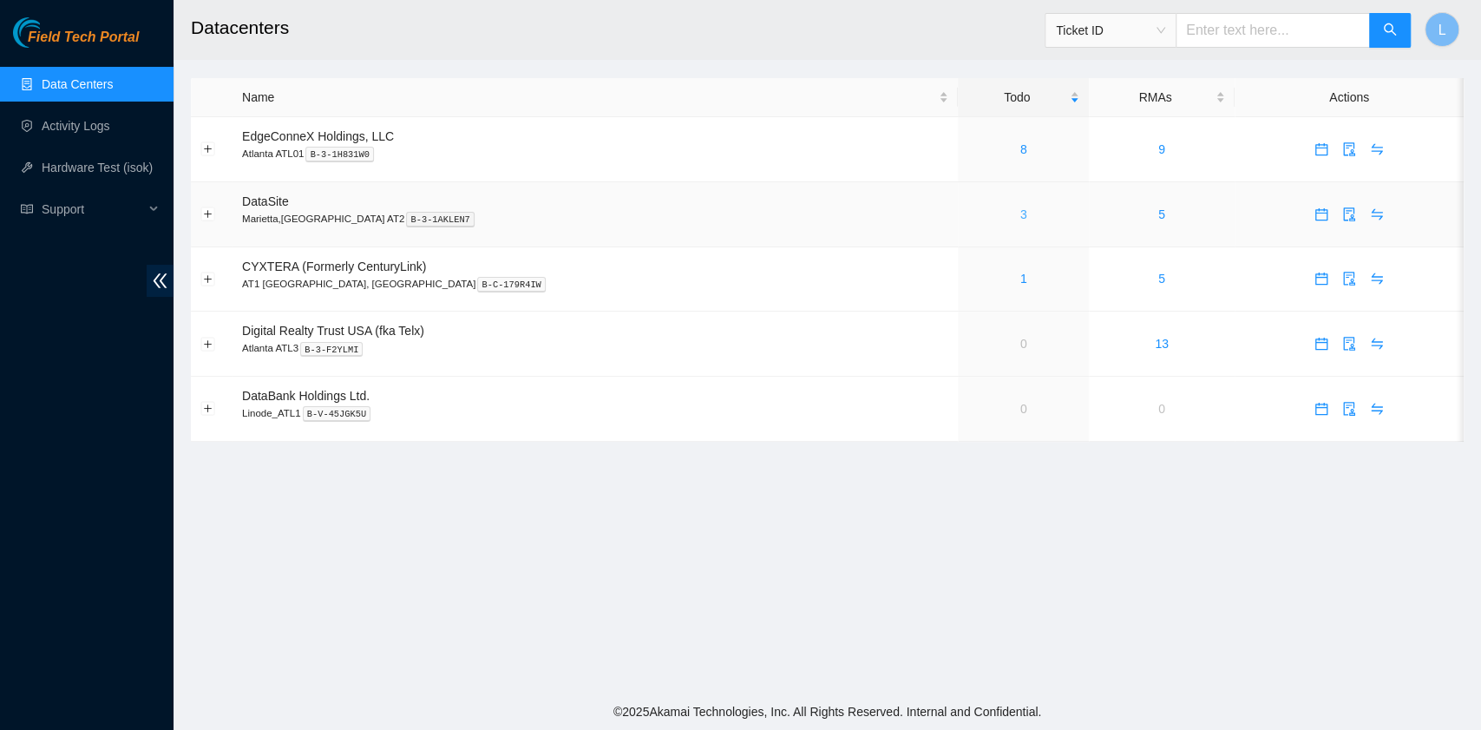
click at [1020, 220] on link "3" at bounding box center [1023, 214] width 7 height 14
